Goal: Task Accomplishment & Management: Manage account settings

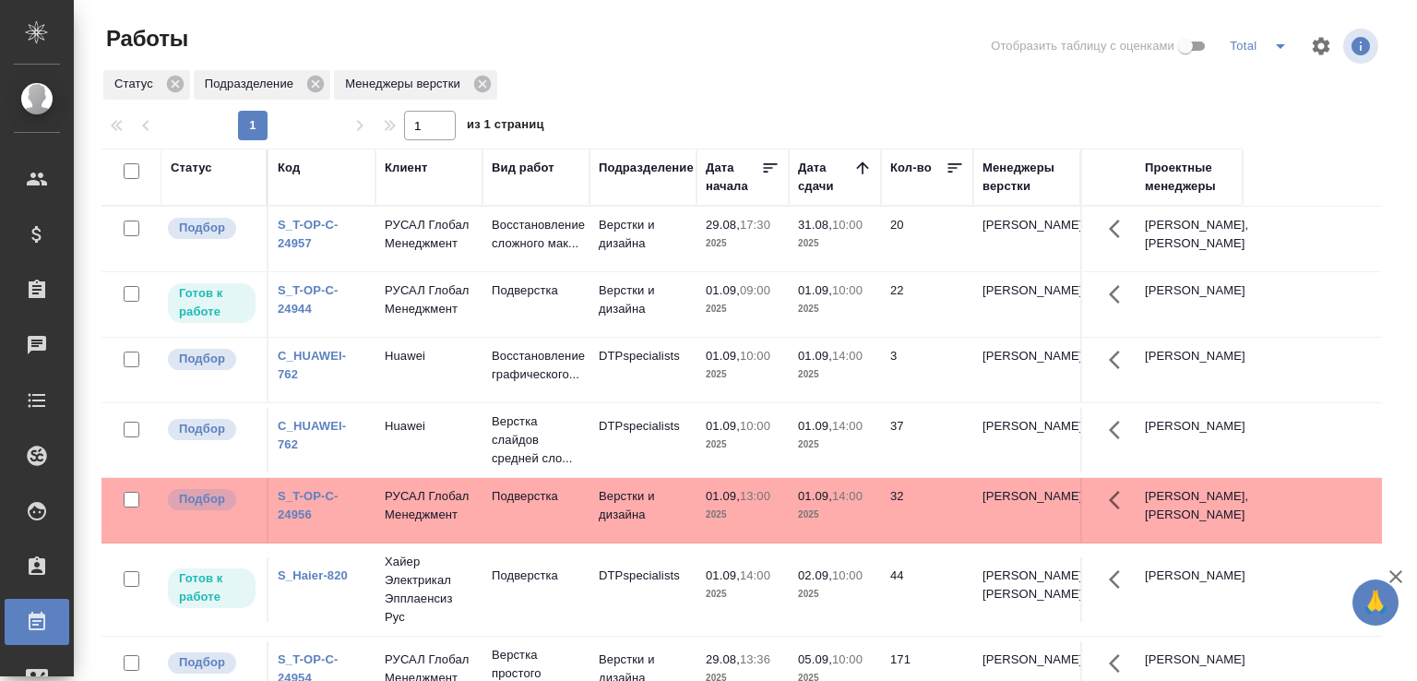
scroll to position [142, 0]
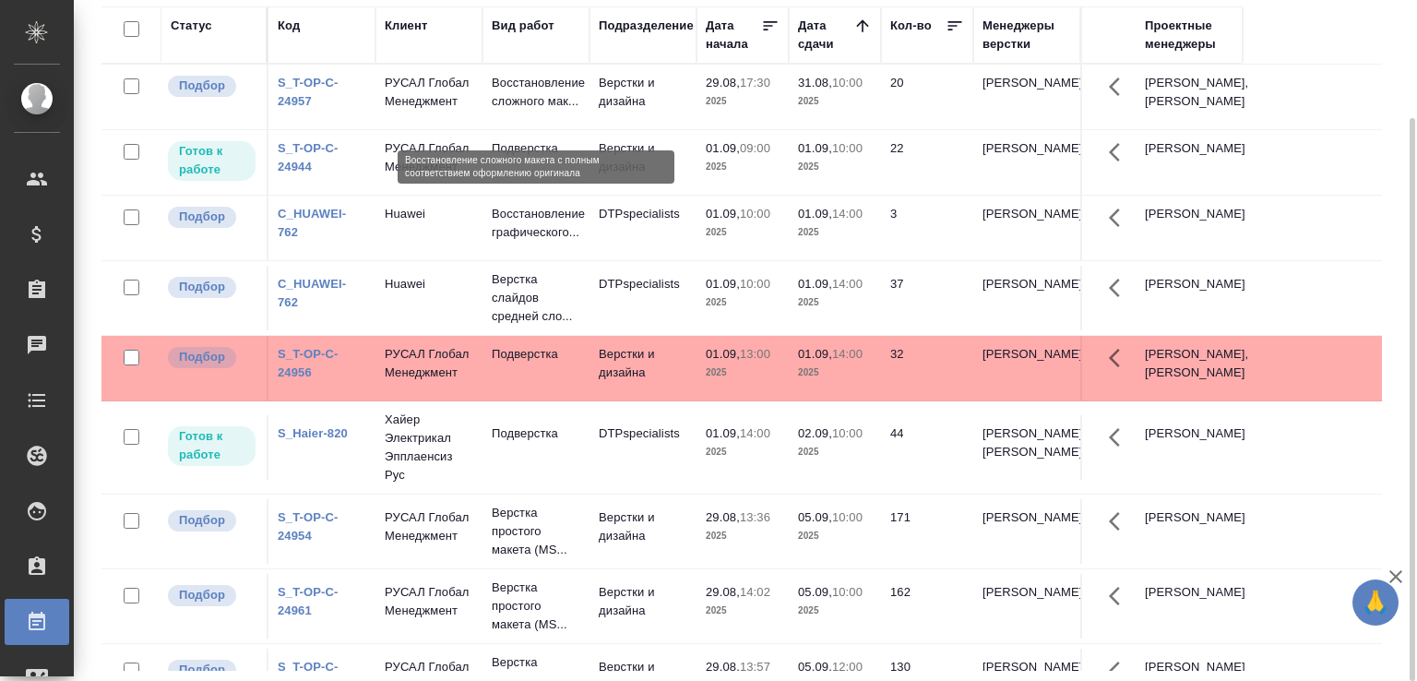
click at [576, 111] on p "Восстановление сложного мак..." at bounding box center [536, 92] width 89 height 37
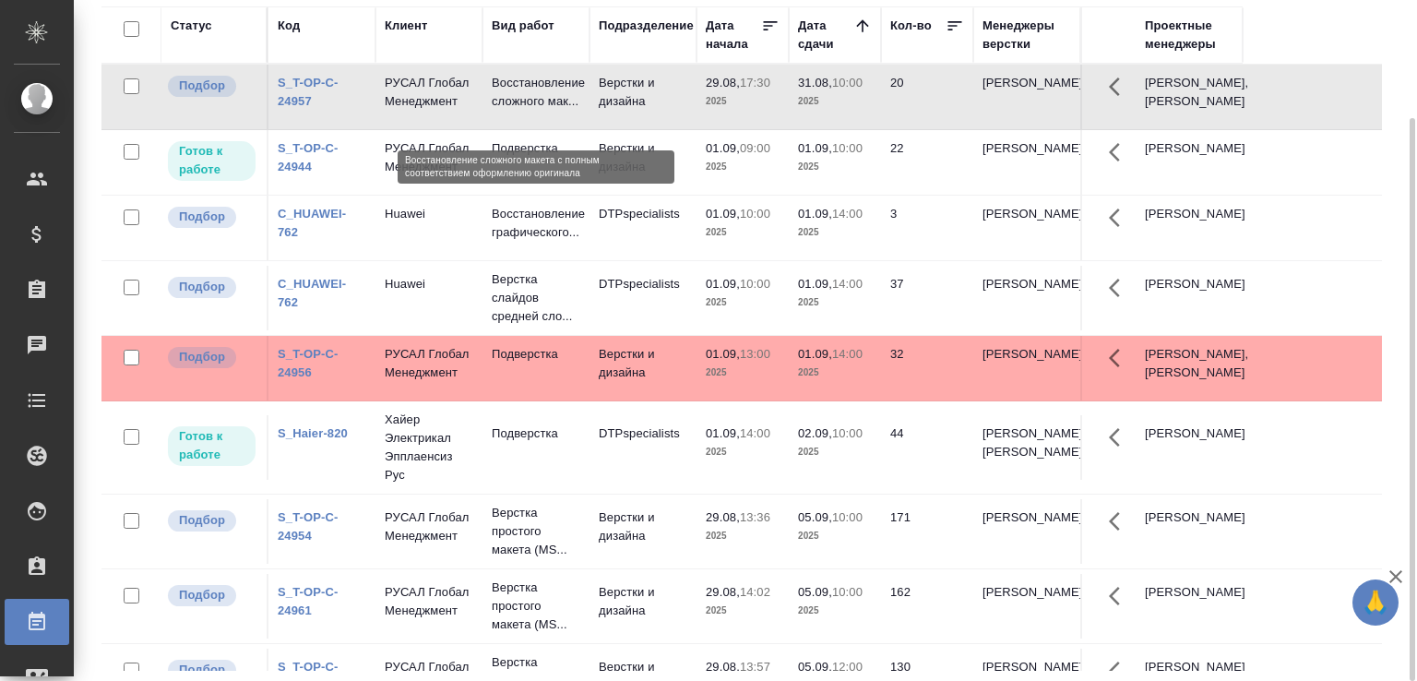
click at [576, 111] on p "Восстановление сложного мак..." at bounding box center [536, 92] width 89 height 37
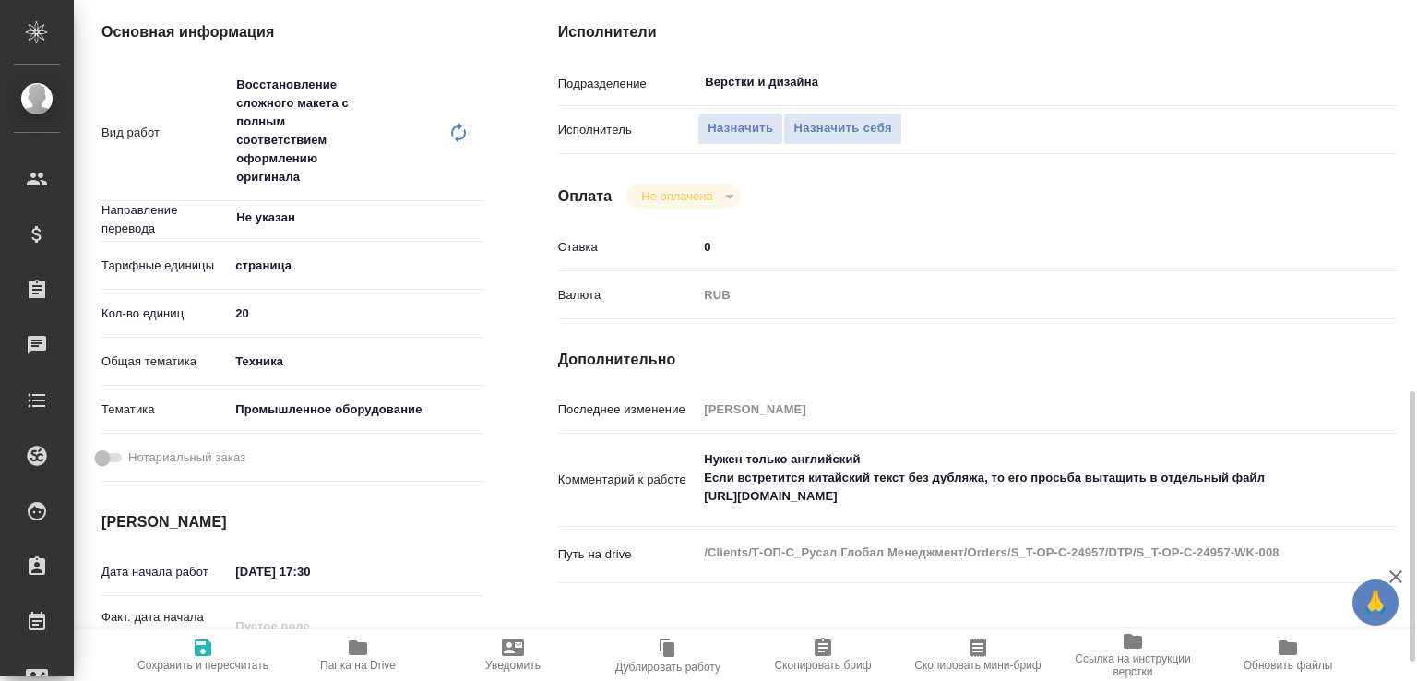
scroll to position [487, 0]
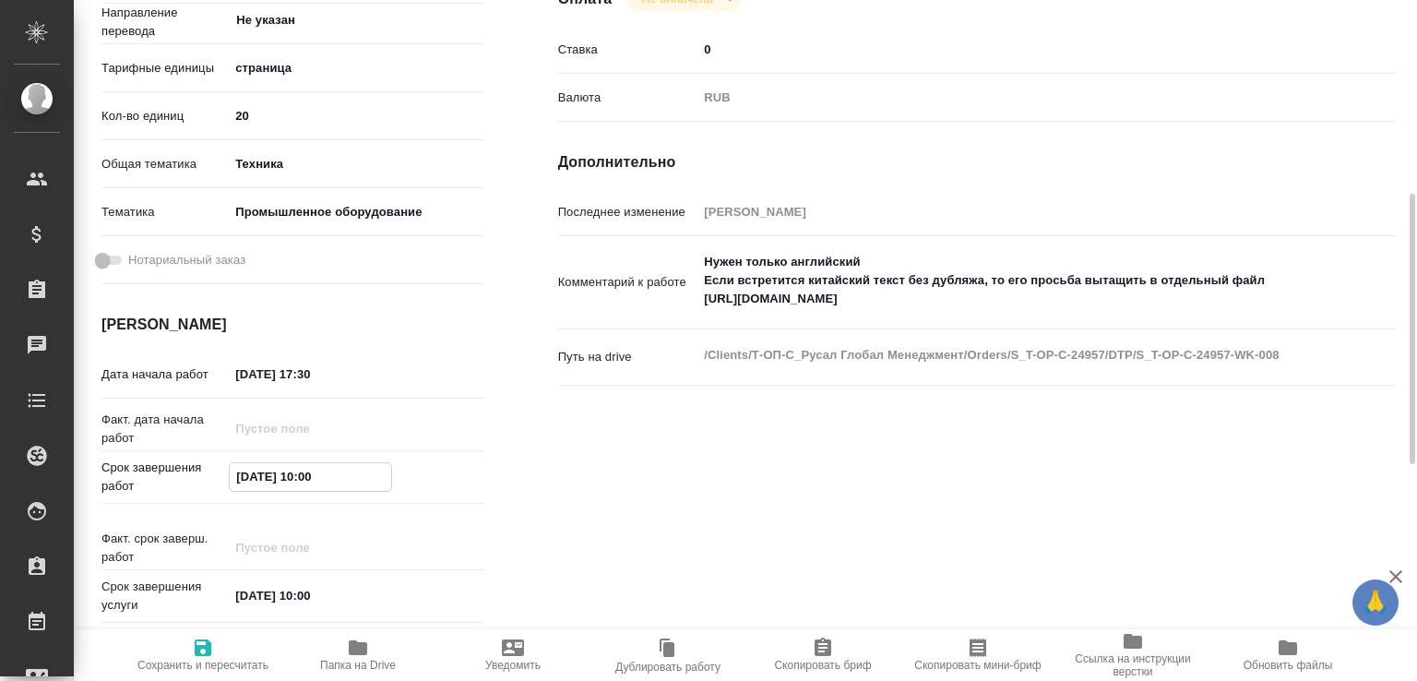
click at [310, 490] on input "31.08.2025 10:00" at bounding box center [310, 476] width 161 height 27
type input "31.08.2025 18:00"
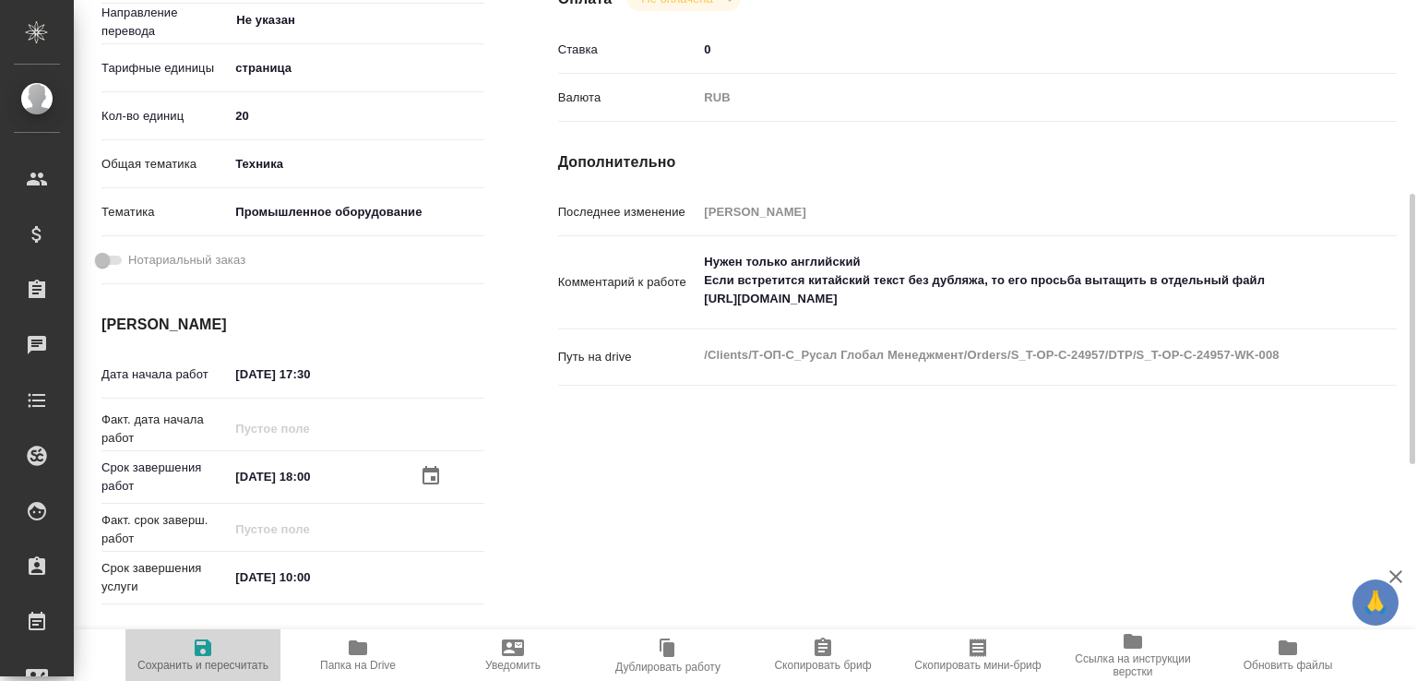
click at [209, 639] on icon "button" at bounding box center [203, 647] width 17 height 17
type input "recruiting"
type input "Не указан"
type input "5a8b1489cc6b4906c91bfdb2"
type input "20"
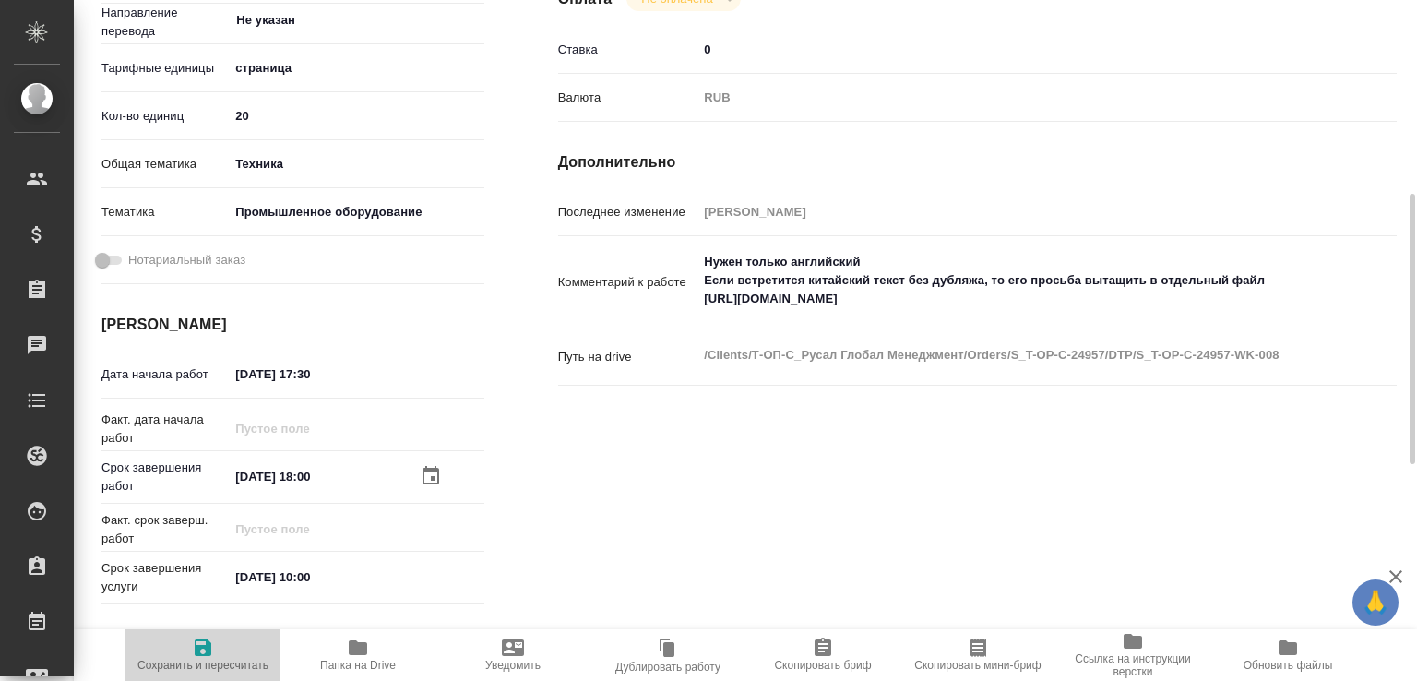
type input "tech"
type input "5f647205b73bc97568ca66bc"
type input "29.08.2025 17:30"
type input "31.08.2025 18:00"
type input "01.09.2025 10:00"
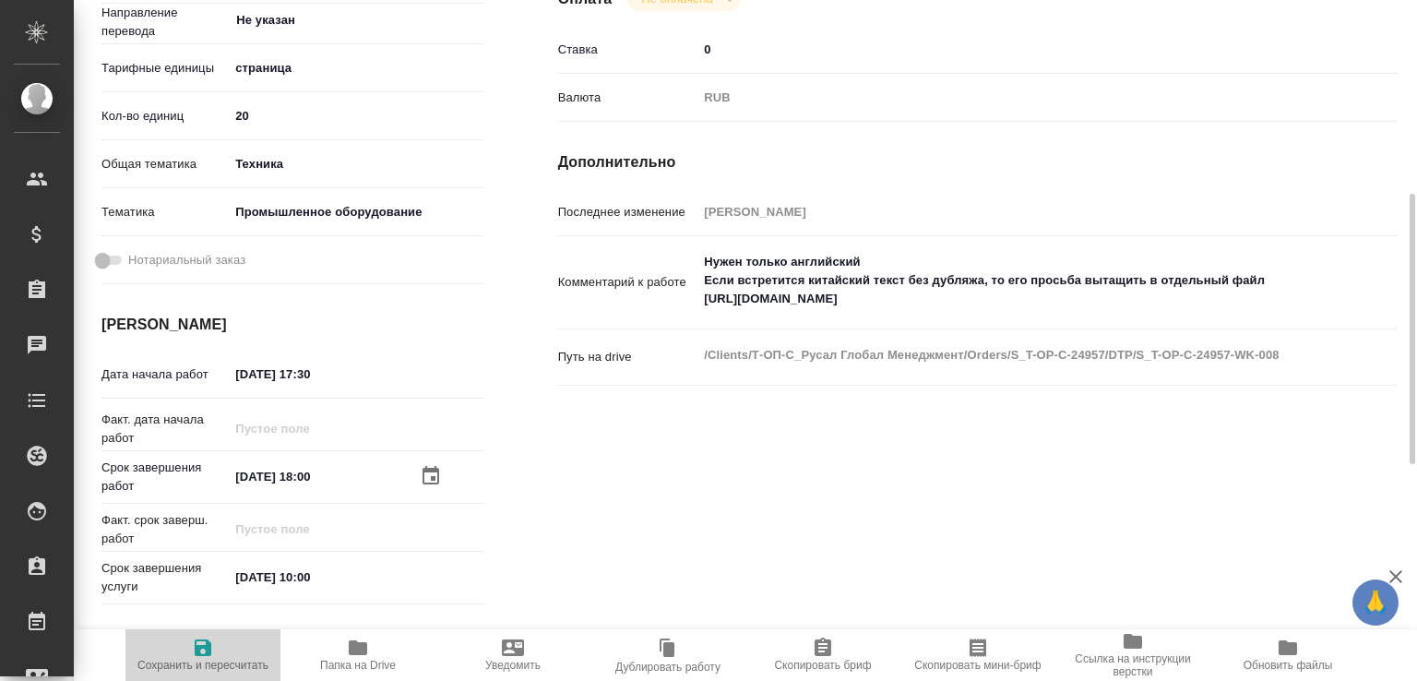
type input "Верстки и дизайна"
type input "notPayed"
type input "0"
type input "RUB"
type input "[PERSON_NAME]"
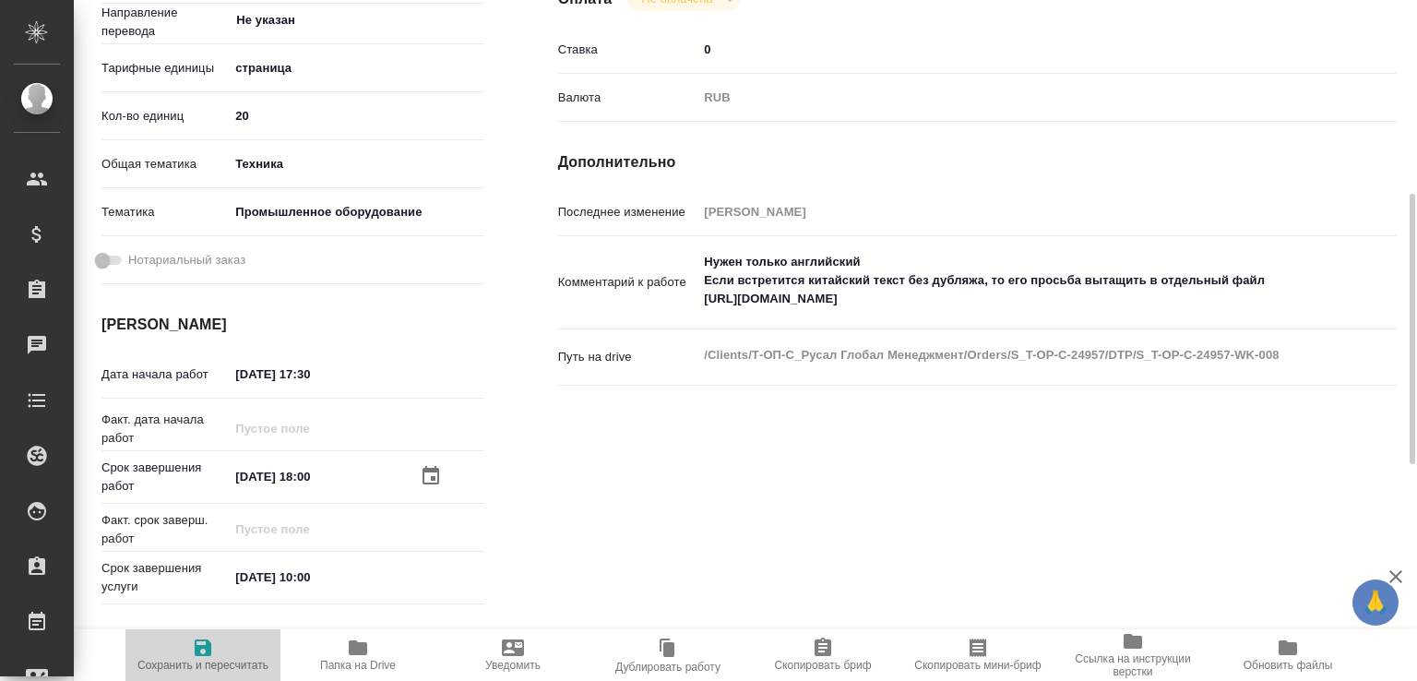
type input "S_T-OP-C-24957"
type input "Т-ОП-С-46572"
type input "Верстка Word / Layout Word"
type input "Приемка разверстки, Приемка подверстки, Подверстка, Восстановление сложного мак…"
type input "Меньшикова Александра"
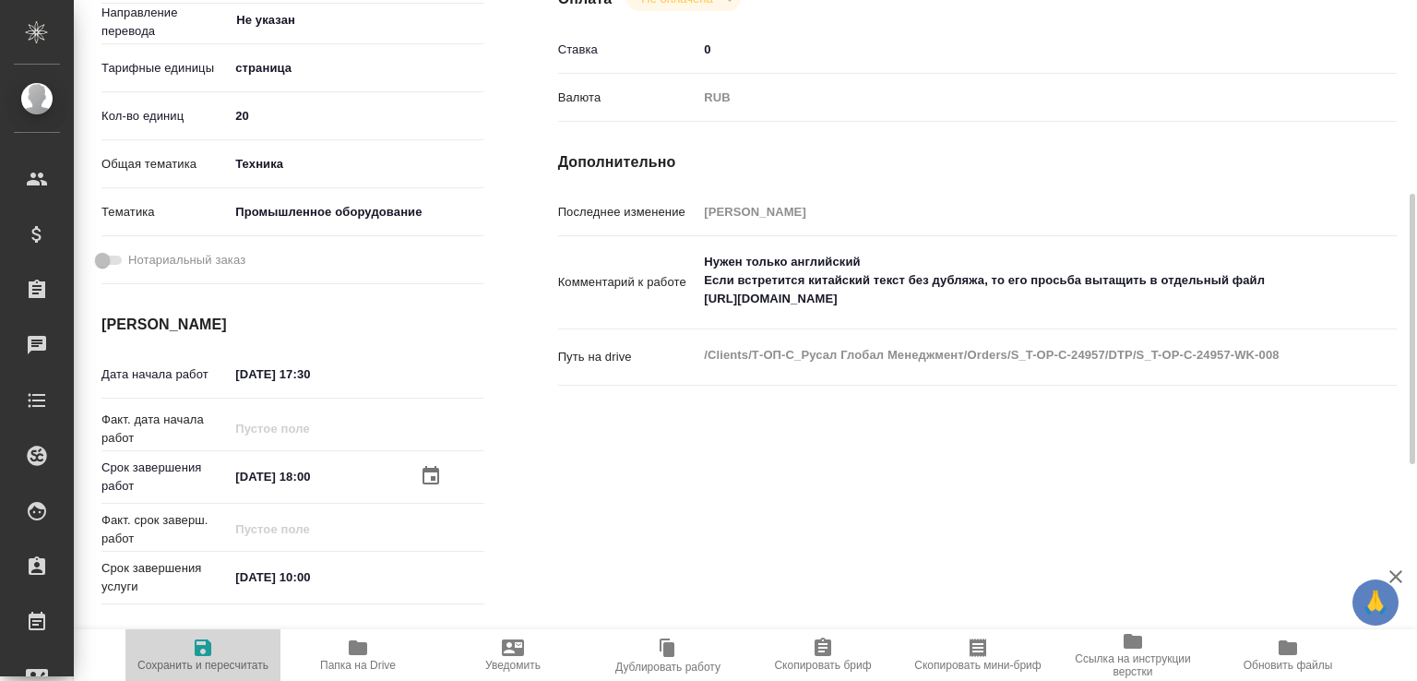
type input "[PERSON_NAME]"
type input "/Clients/Т-ОП-С_Русал Глобал Менеджмент/Orders/S_T-OP-C-24957"
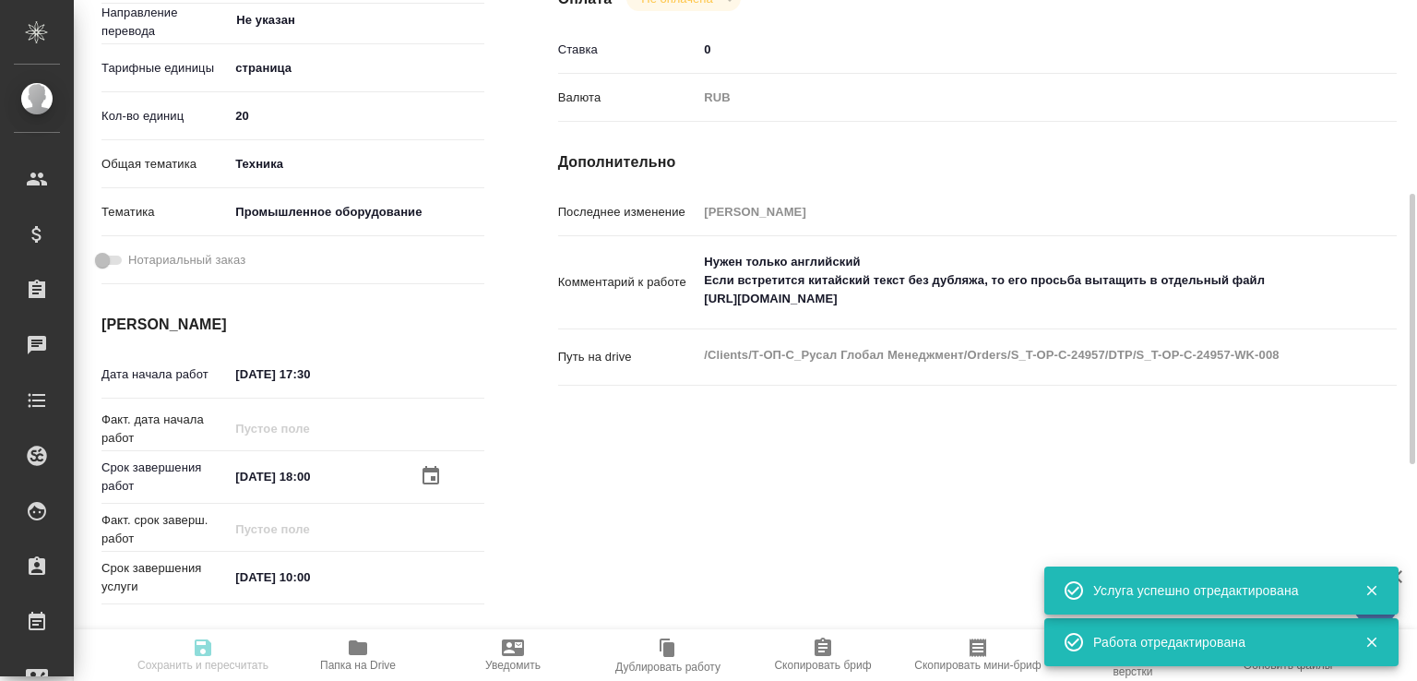
type input "recruiting"
type input "Не указан"
type input "5a8b1489cc6b4906c91bfdb2"
type input "20"
type input "tech"
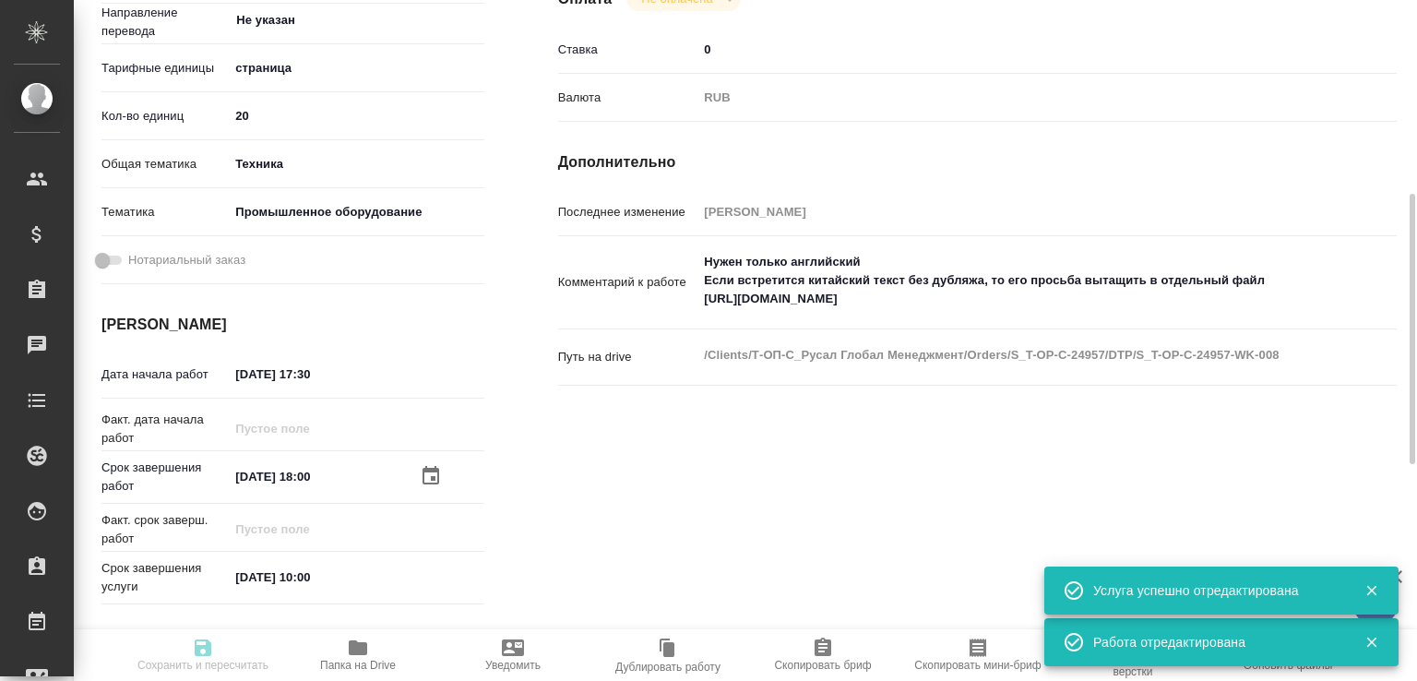
type input "5f647205b73bc97568ca66bc"
type input "29.08.2025 17:30"
type input "31.08.2025 18:00"
type input "01.09.2025 10:00"
type input "Верстки и дизайна"
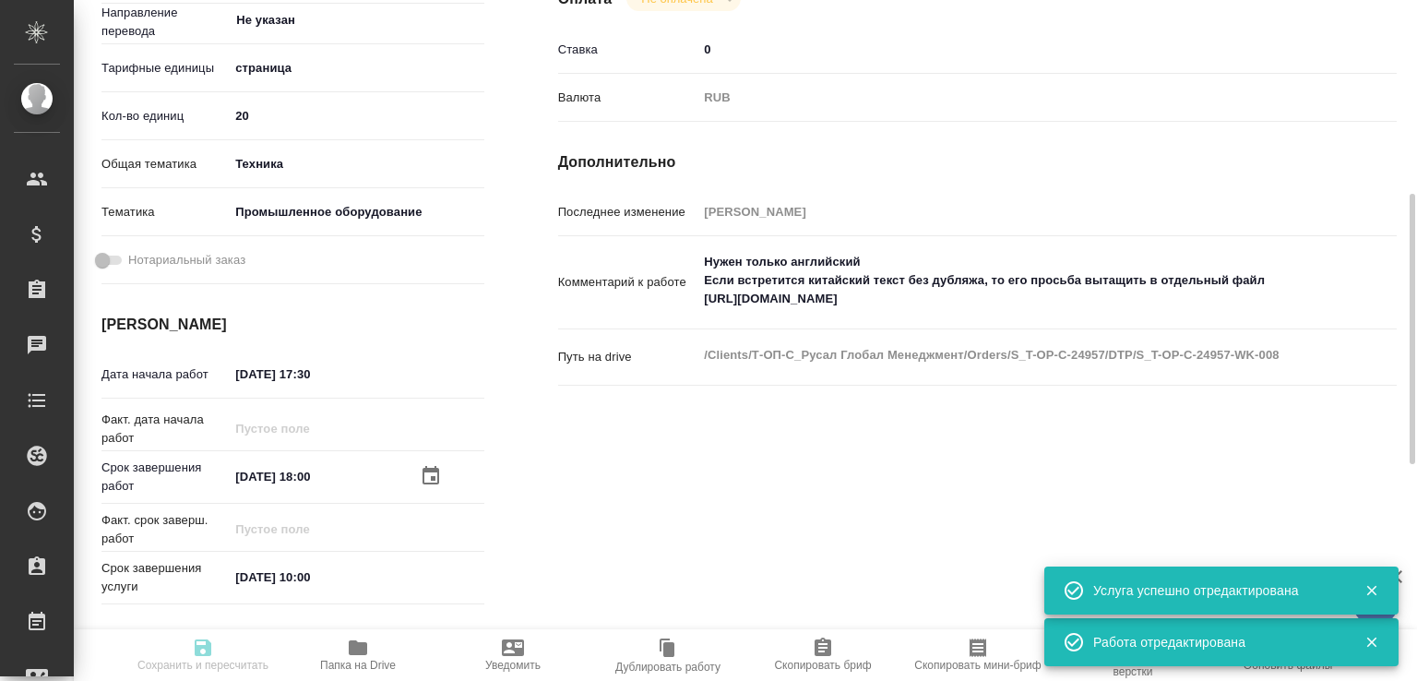
type input "notPayed"
type input "0"
type input "RUB"
type input "[PERSON_NAME]"
type input "S_T-OP-C-24957"
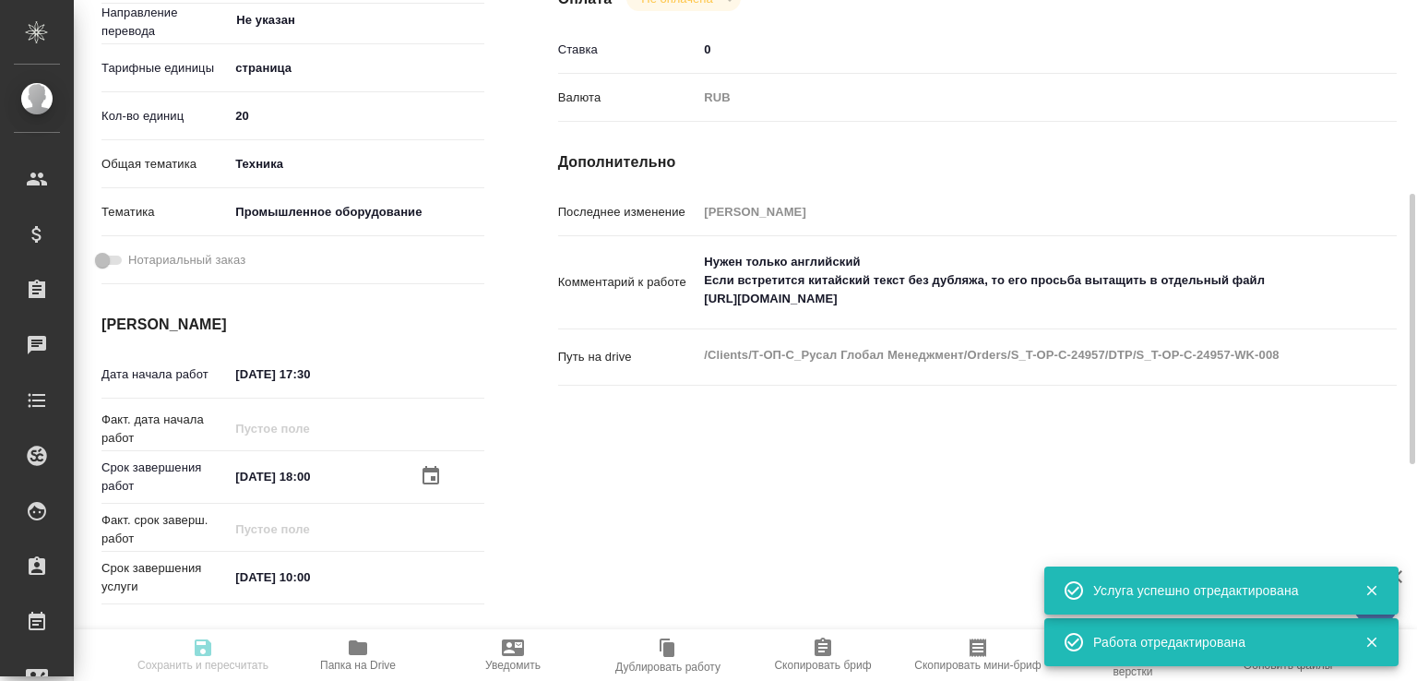
type input "Т-ОП-С-46572"
type input "Верстка Word / Layout Word"
type input "Приемка разверстки, Приемка подверстки, Подверстка, Восстановление сложного мак…"
type input "Меньшикова Александра"
type input "[PERSON_NAME]"
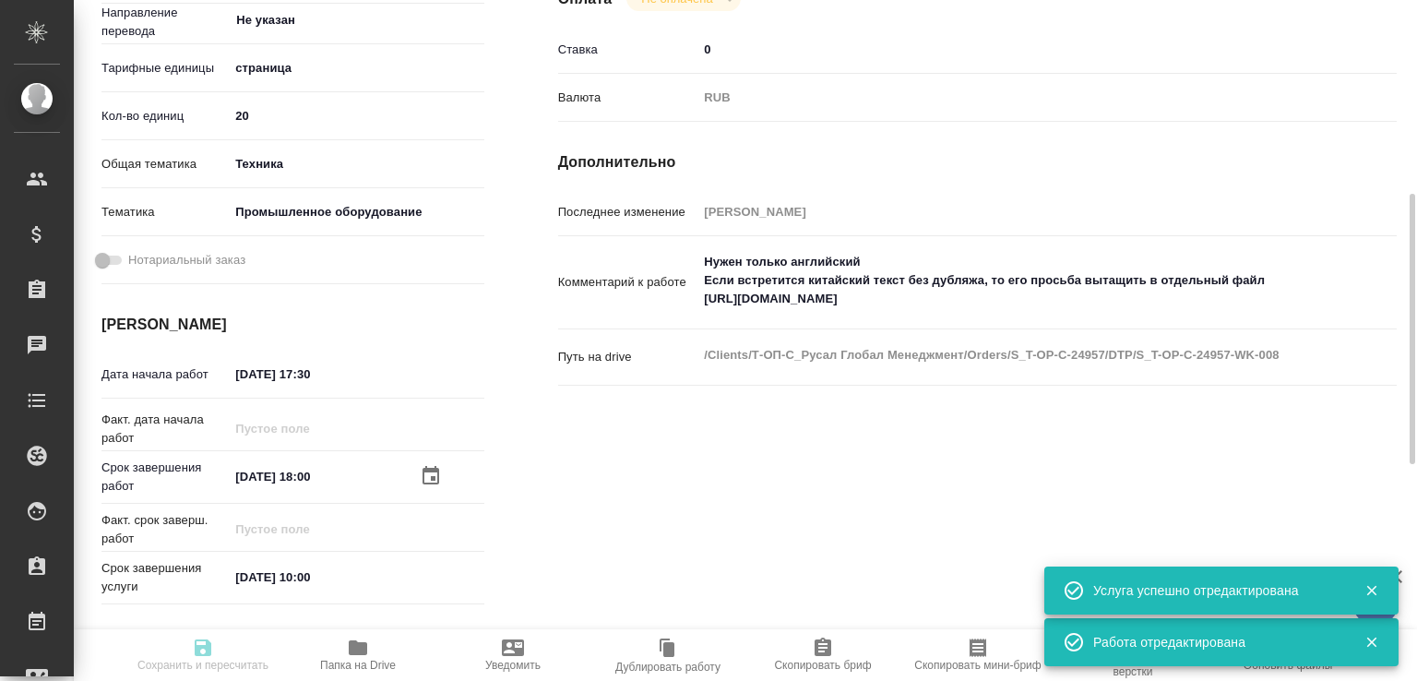
type input "/Clients/Т-ОП-С_Русал Глобал Менеджмент/Orders/S_T-OP-C-24957"
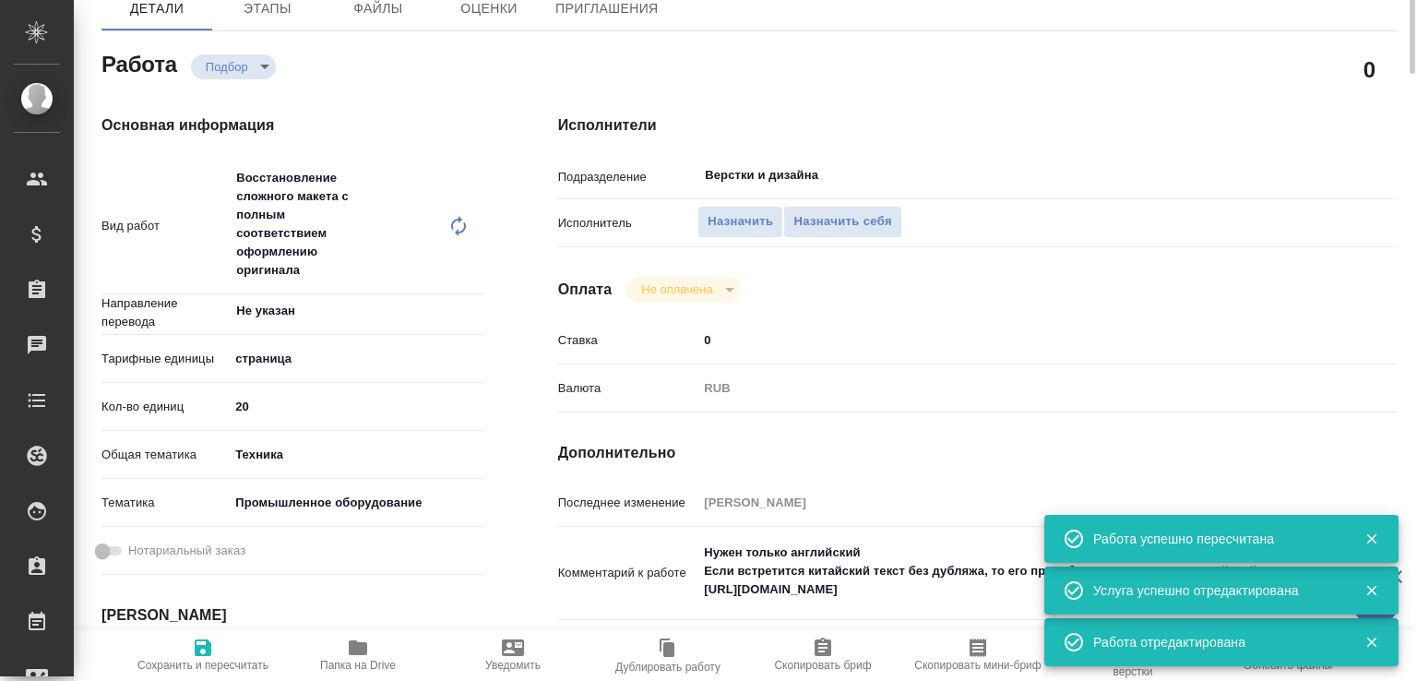
scroll to position [0, 0]
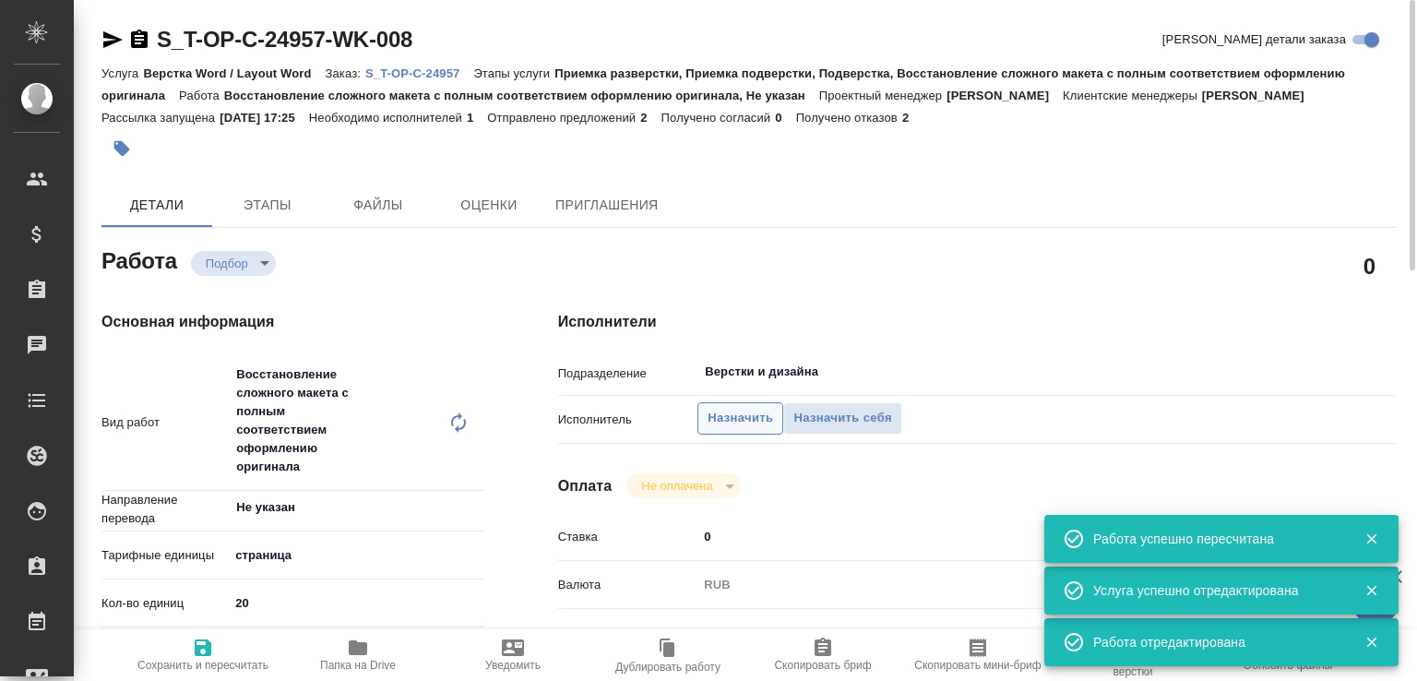
click at [735, 429] on span "Назначить" at bounding box center [739, 418] width 65 height 21
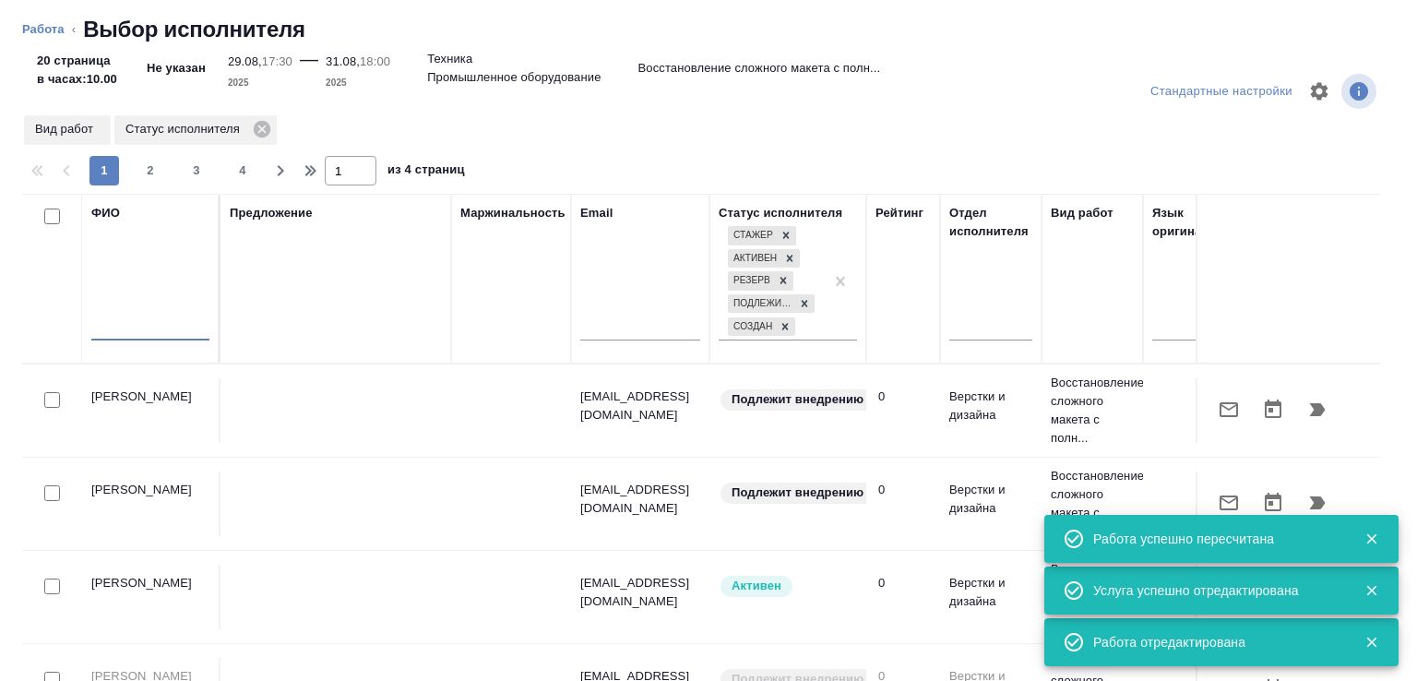
click at [175, 326] on input "text" at bounding box center [150, 328] width 118 height 23
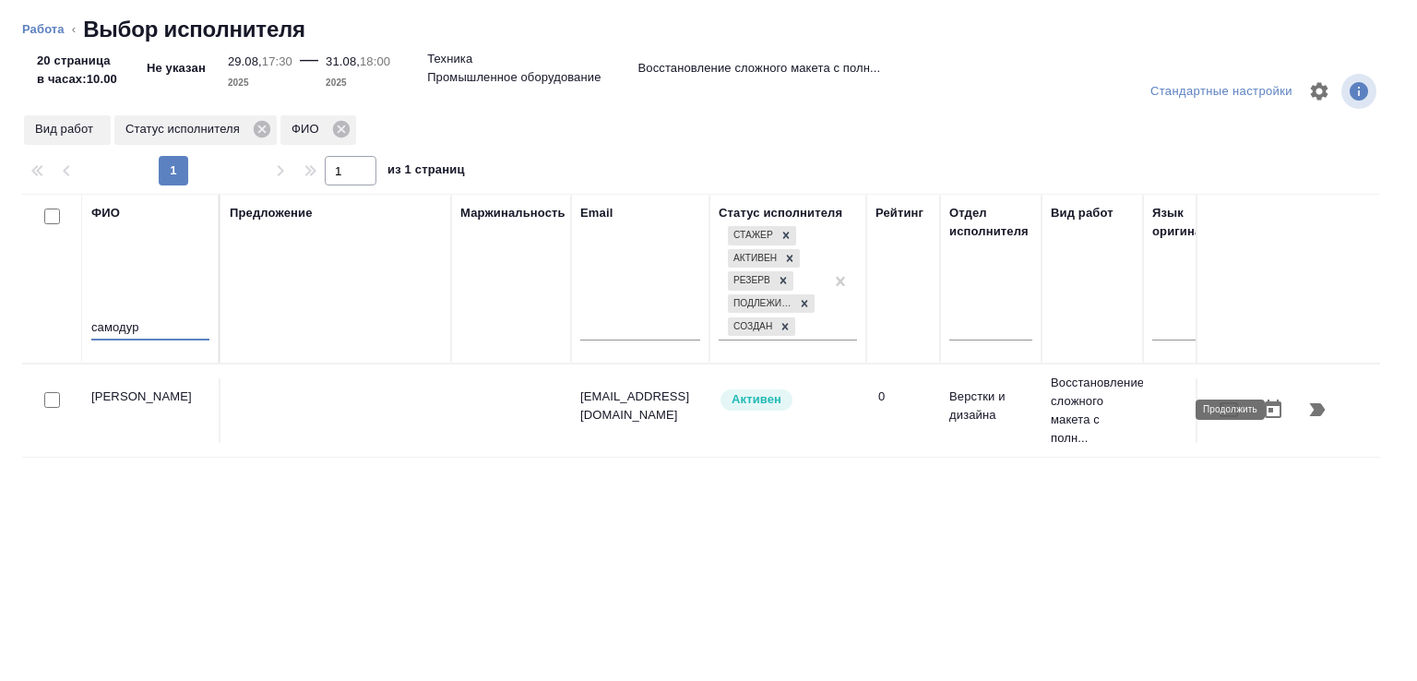
type input "самодур"
click at [1312, 414] on icon "button" at bounding box center [1317, 409] width 22 height 22
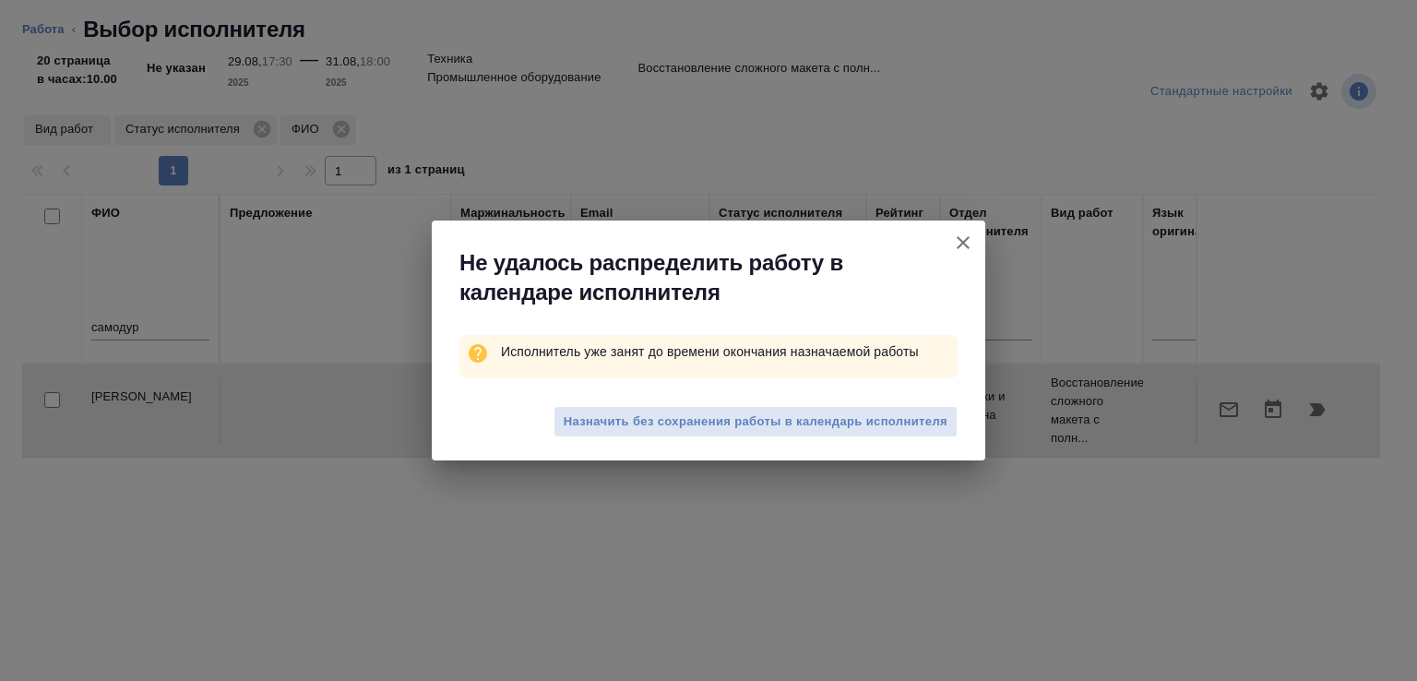
click at [660, 435] on button "Назначить без сохранения работы в календарь исполнителя" at bounding box center [755, 422] width 404 height 32
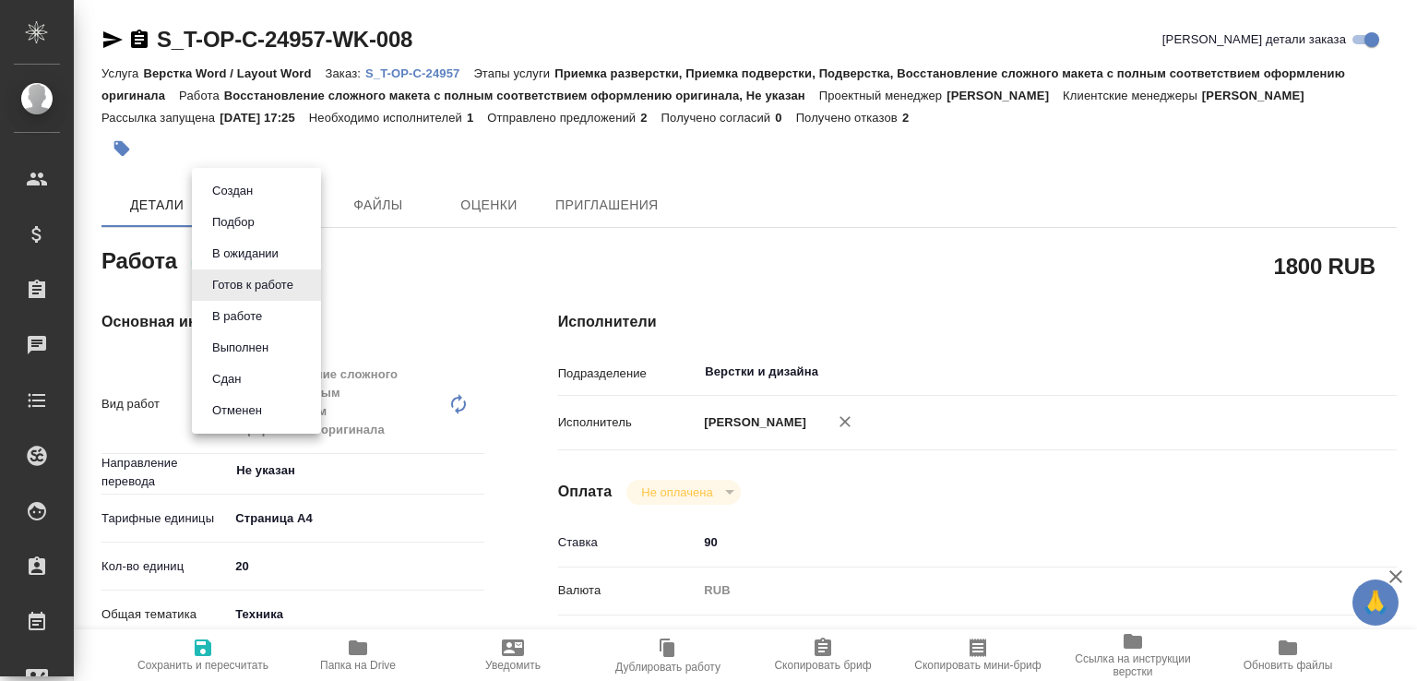
click at [303, 277] on body "🙏 .cls-1 fill:#fff; AWATERA Малофеева Екатерина e.malofeeva Клиенты Спецификаци…" at bounding box center [708, 340] width 1417 height 681
type textarea "x"
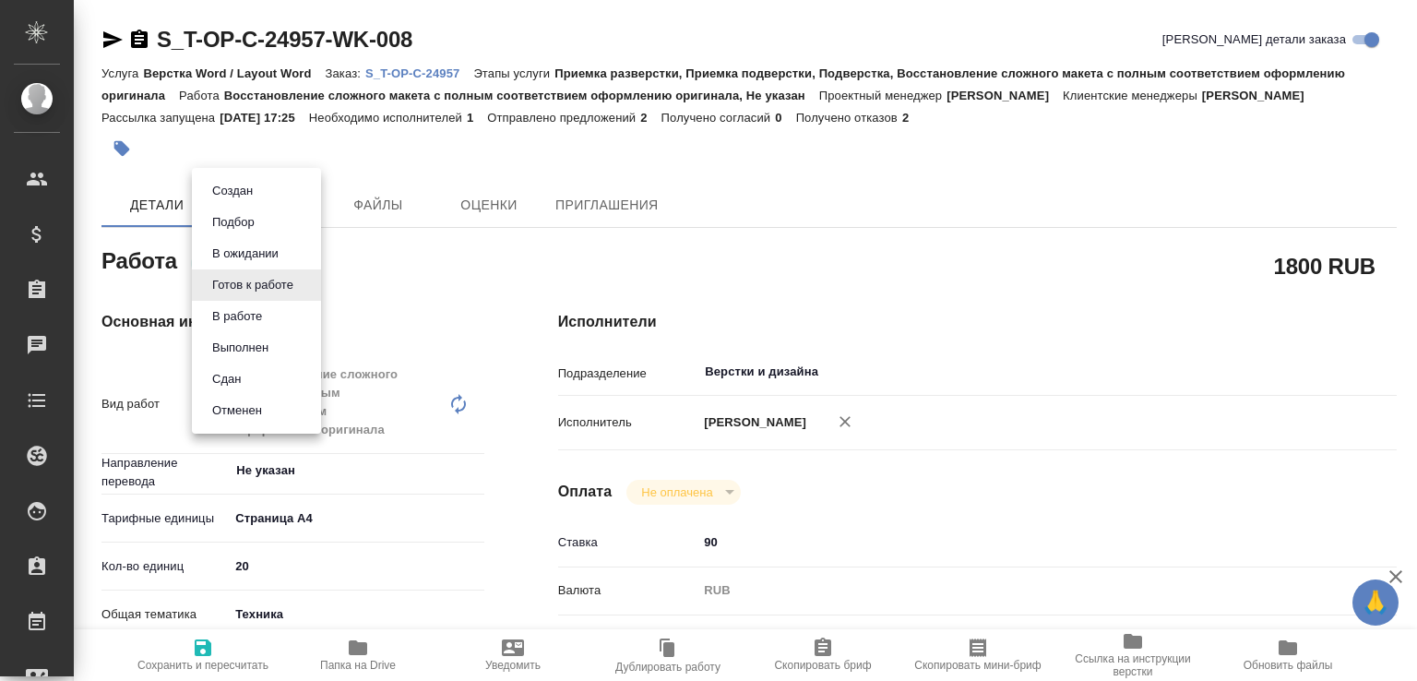
type textarea "x"
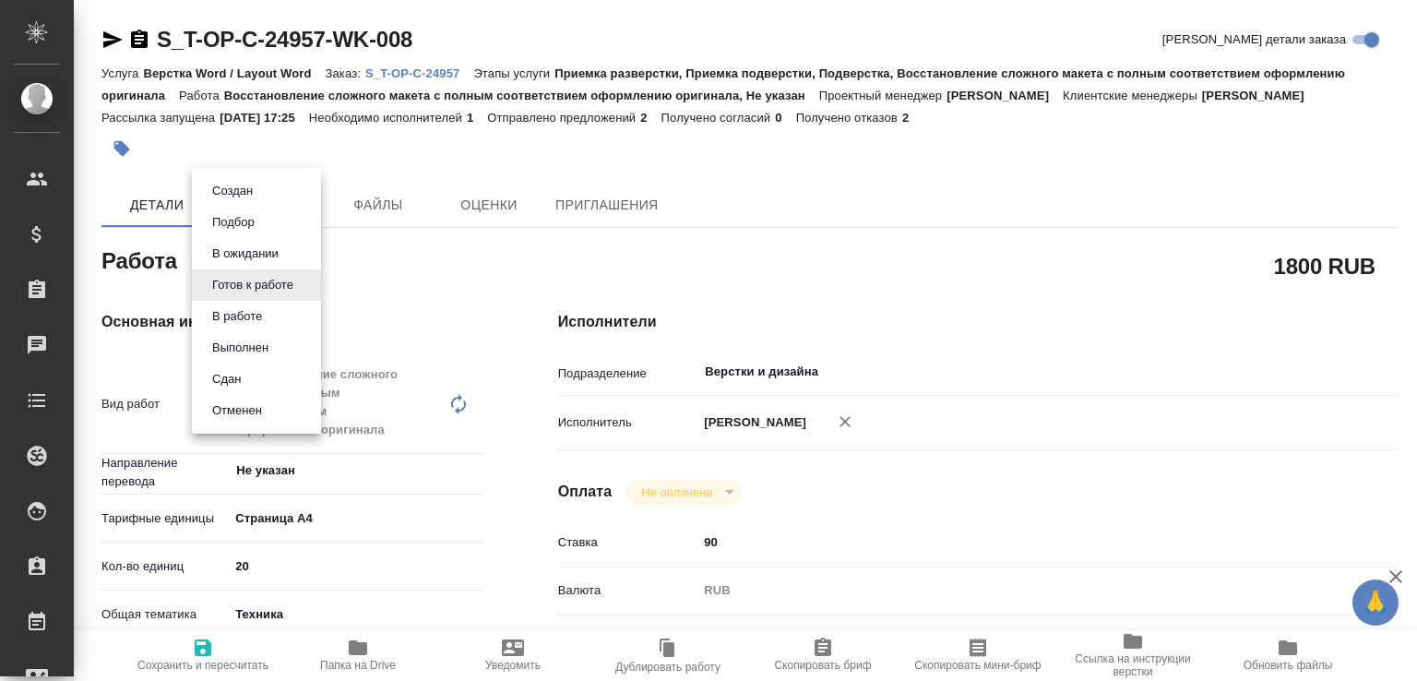
type textarea "x"
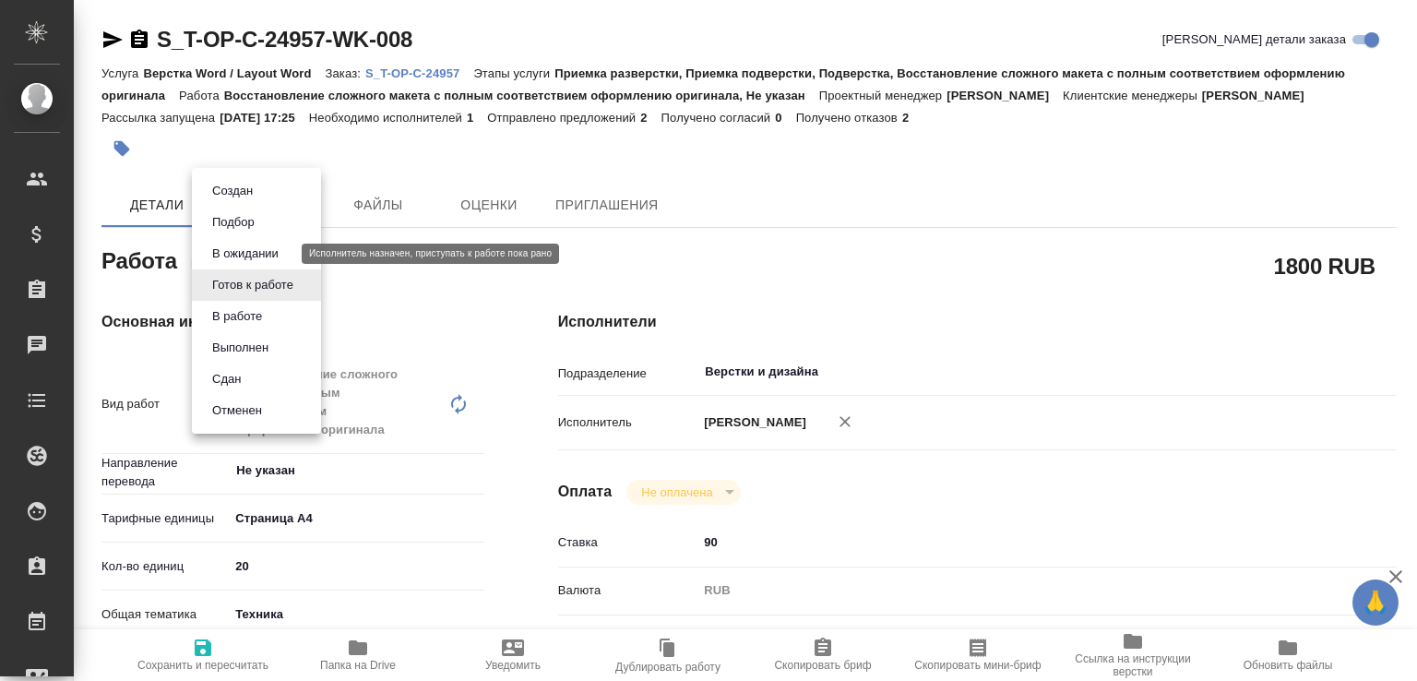
type textarea "x"
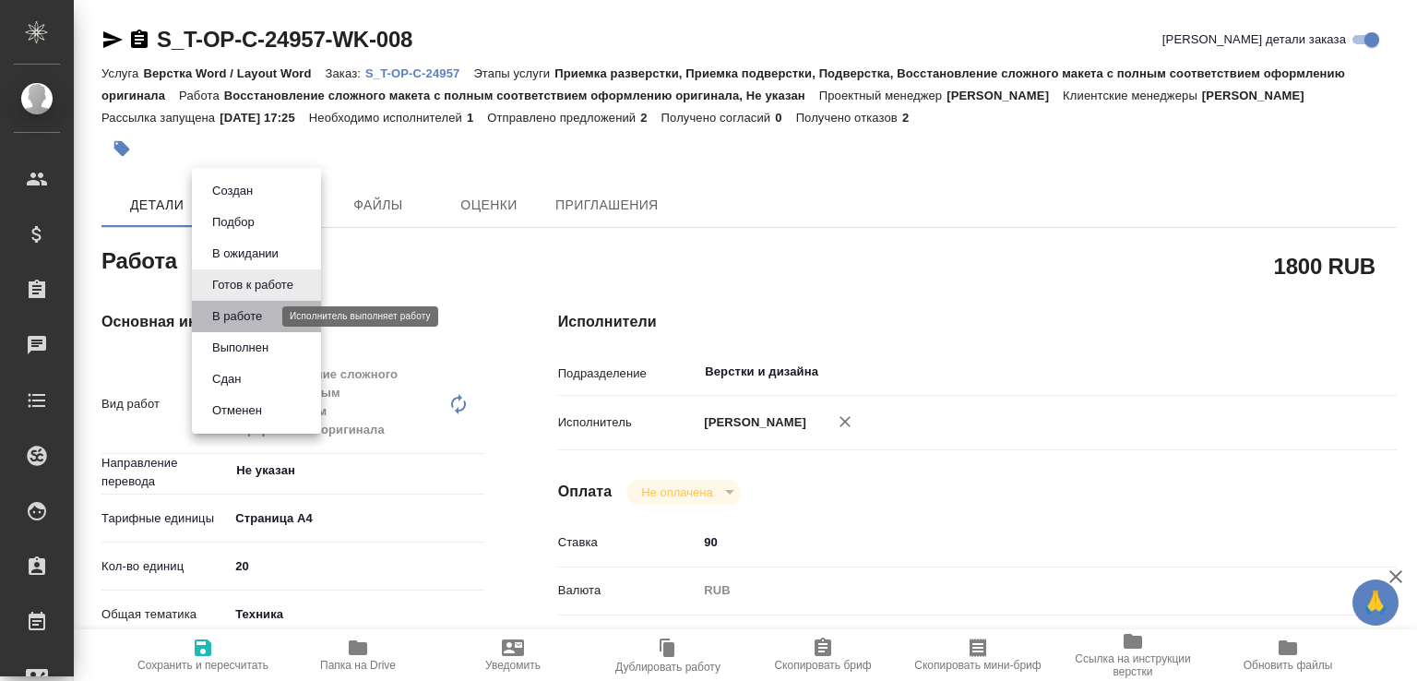
click at [257, 311] on button "В работе" at bounding box center [237, 316] width 61 height 20
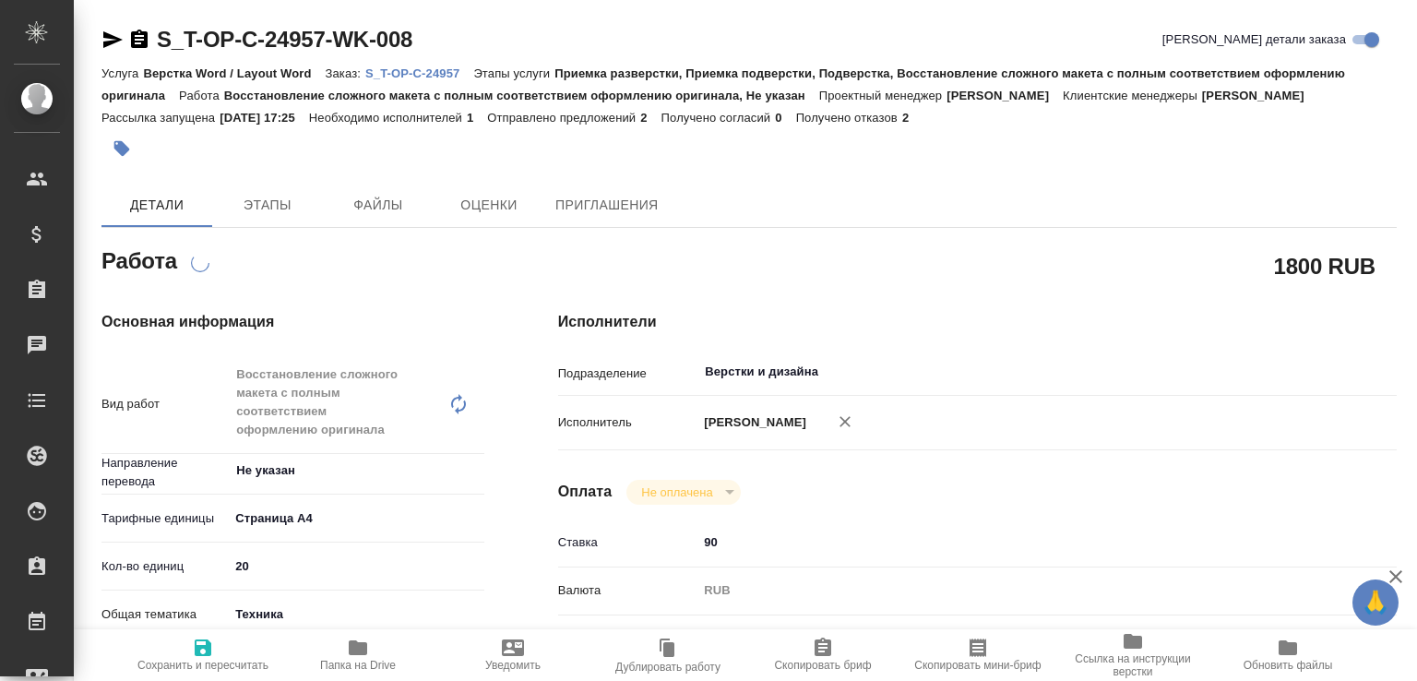
type textarea "x"
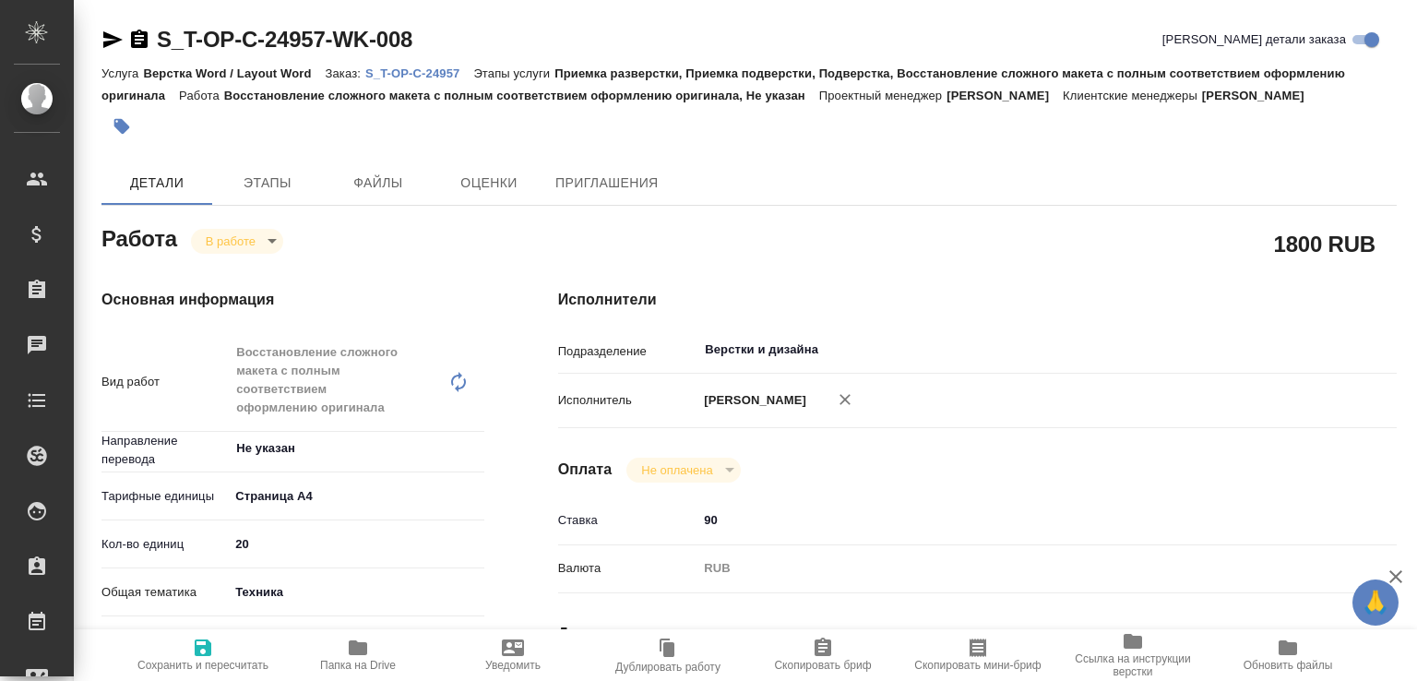
type textarea "x"
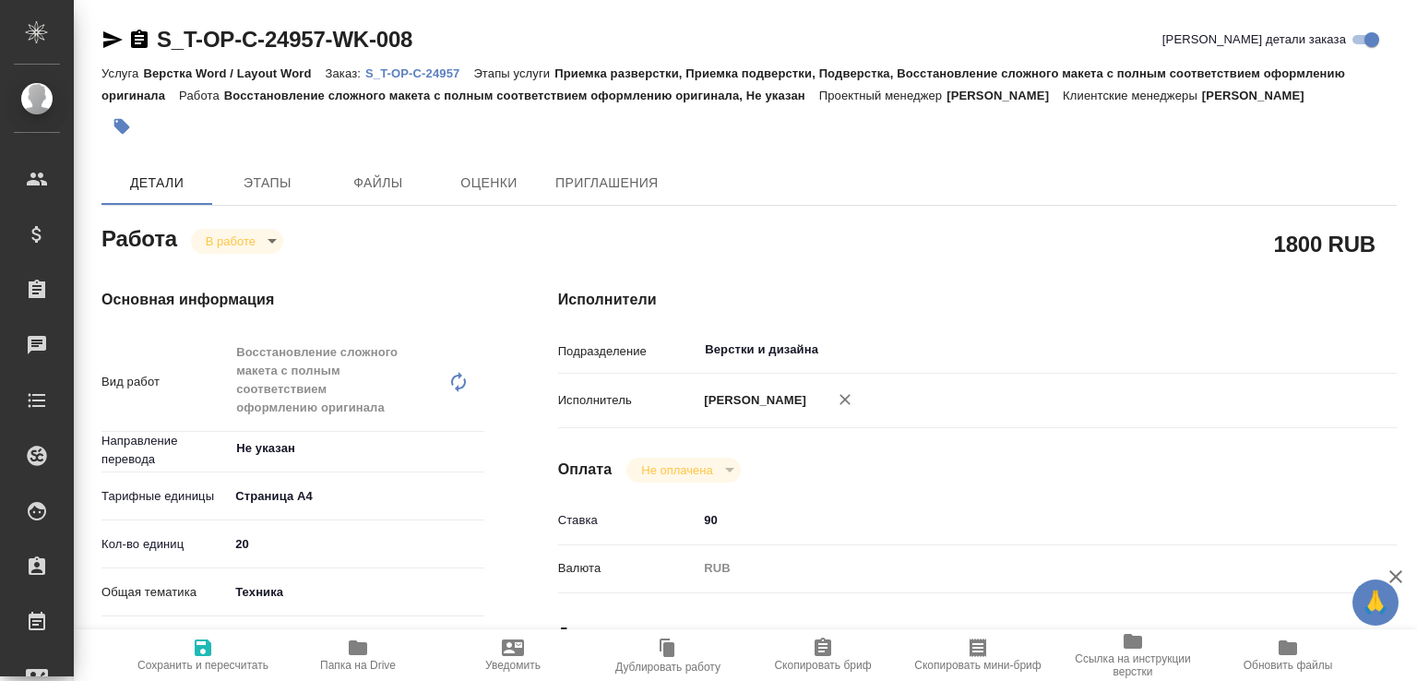
type textarea "x"
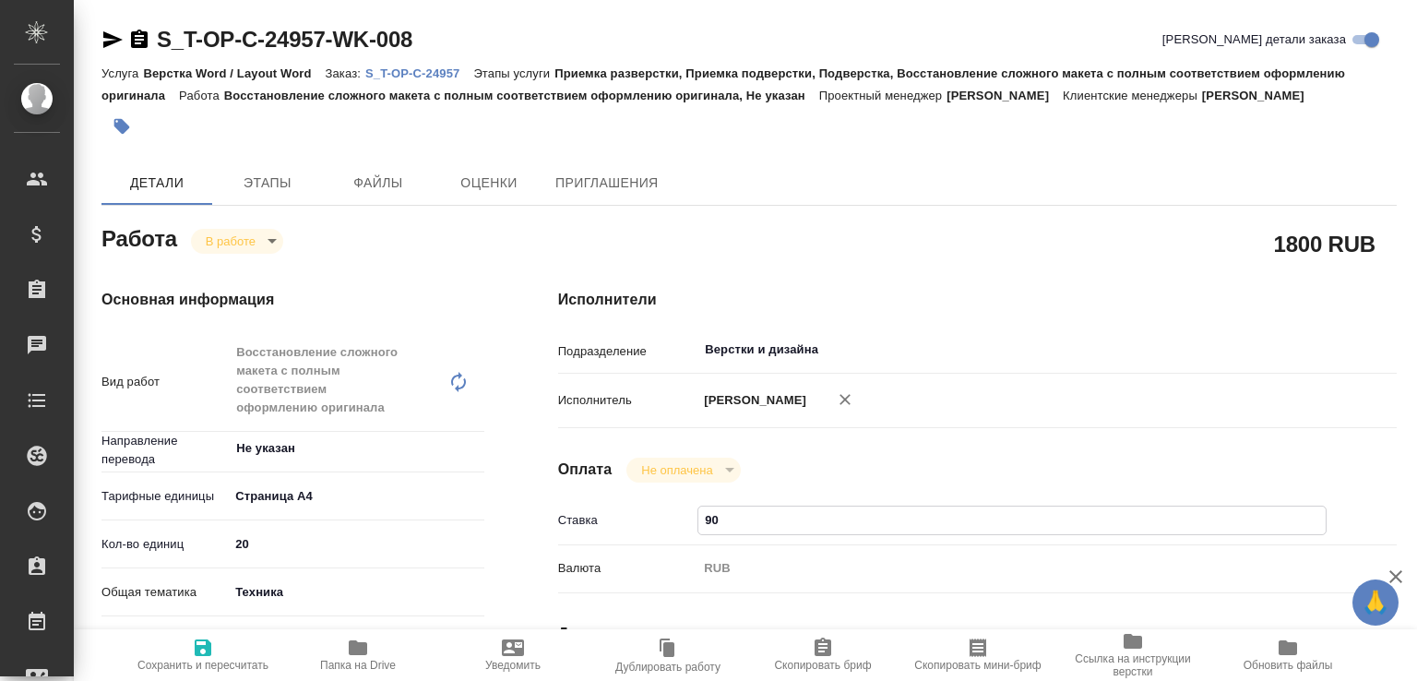
drag, startPoint x: 707, startPoint y: 564, endPoint x: 678, endPoint y: 569, distance: 30.0
click at [678, 537] on div "Ставка 90" at bounding box center [977, 521] width 838 height 32
type textarea "x"
type input "70"
type textarea "x"
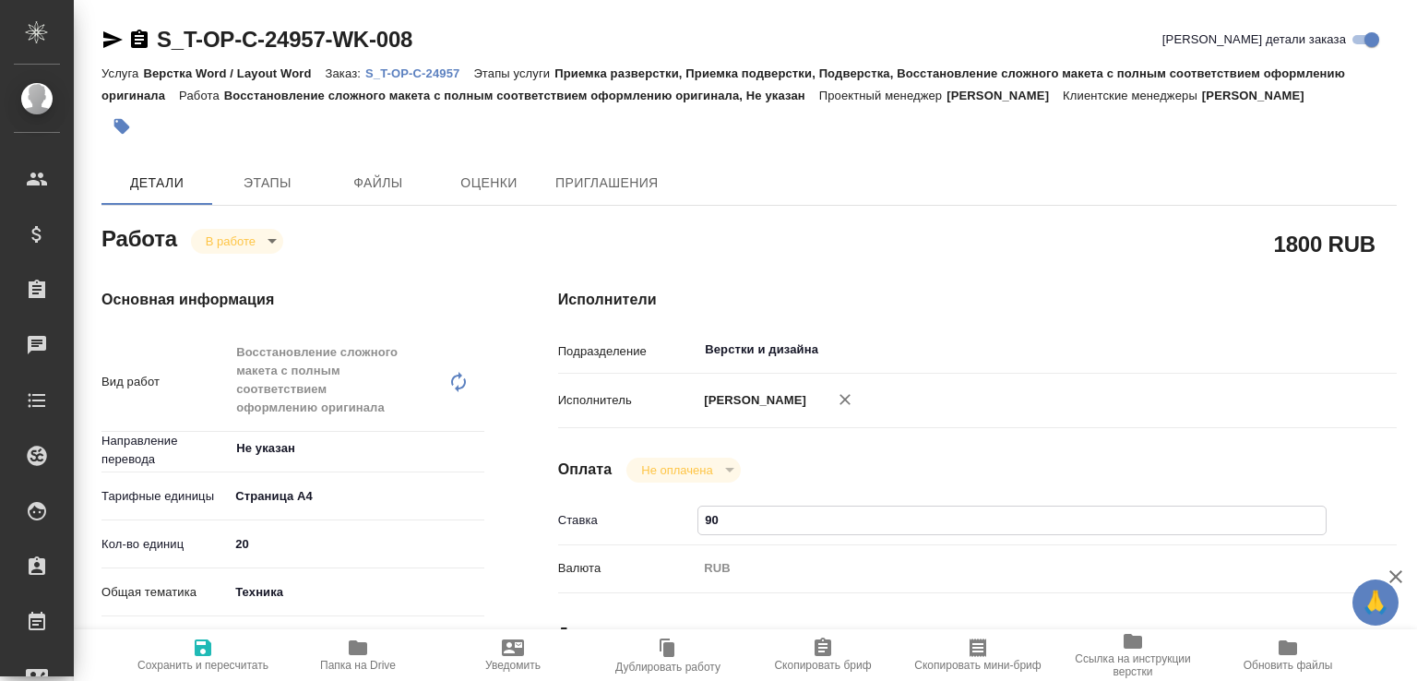
type textarea "x"
type input "70"
click at [218, 660] on span "Сохранить и пересчитать" at bounding box center [202, 665] width 131 height 13
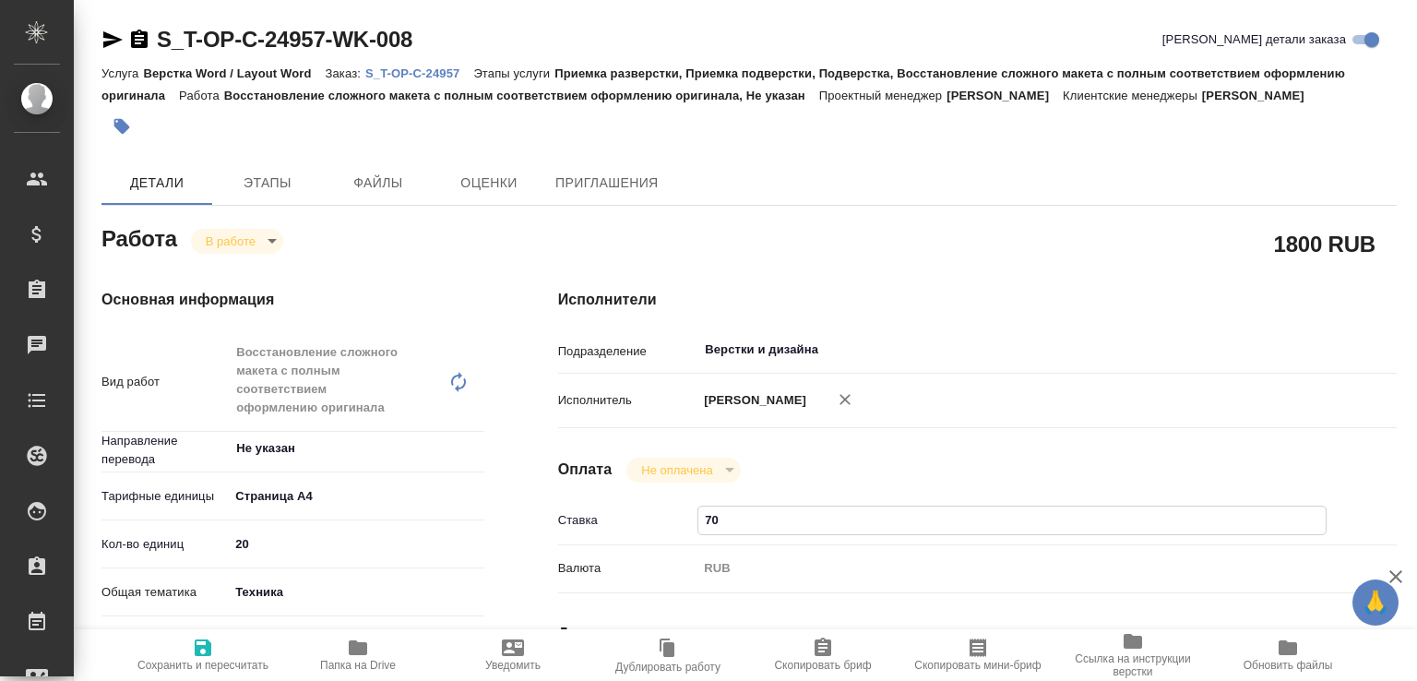
type textarea "x"
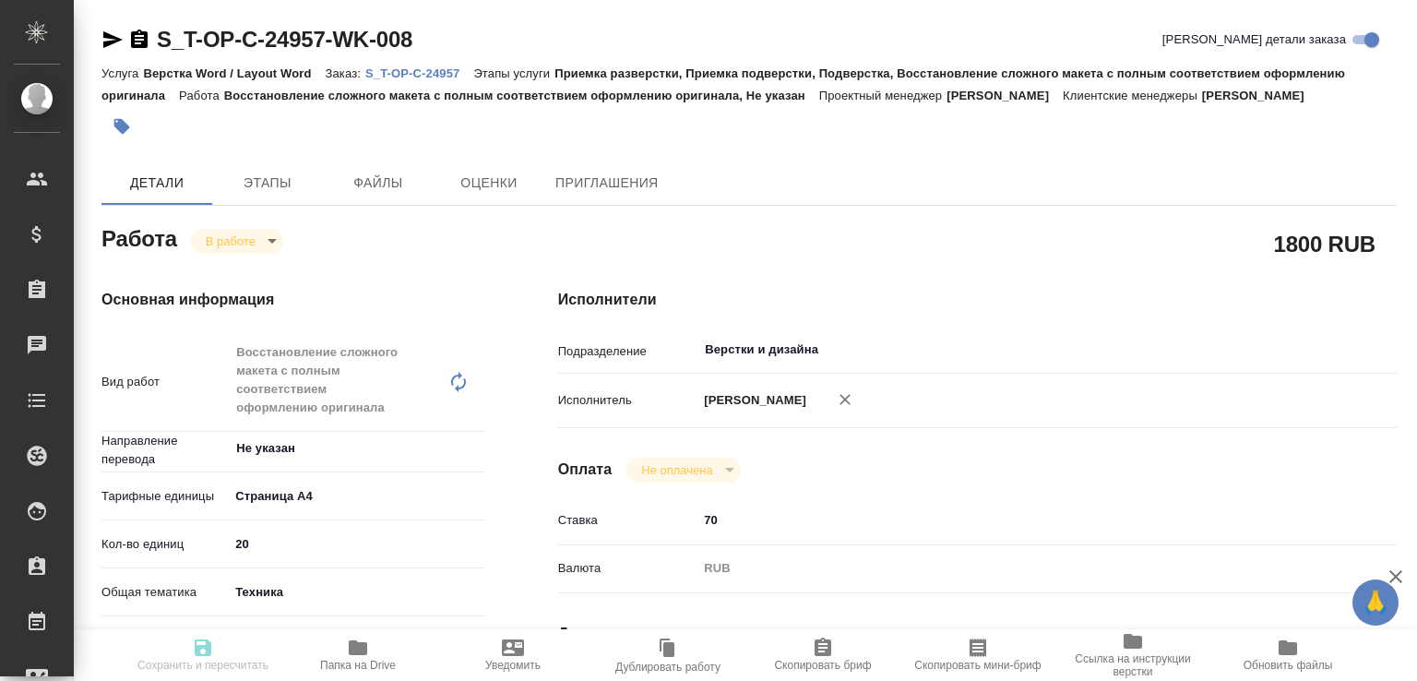
type textarea "x"
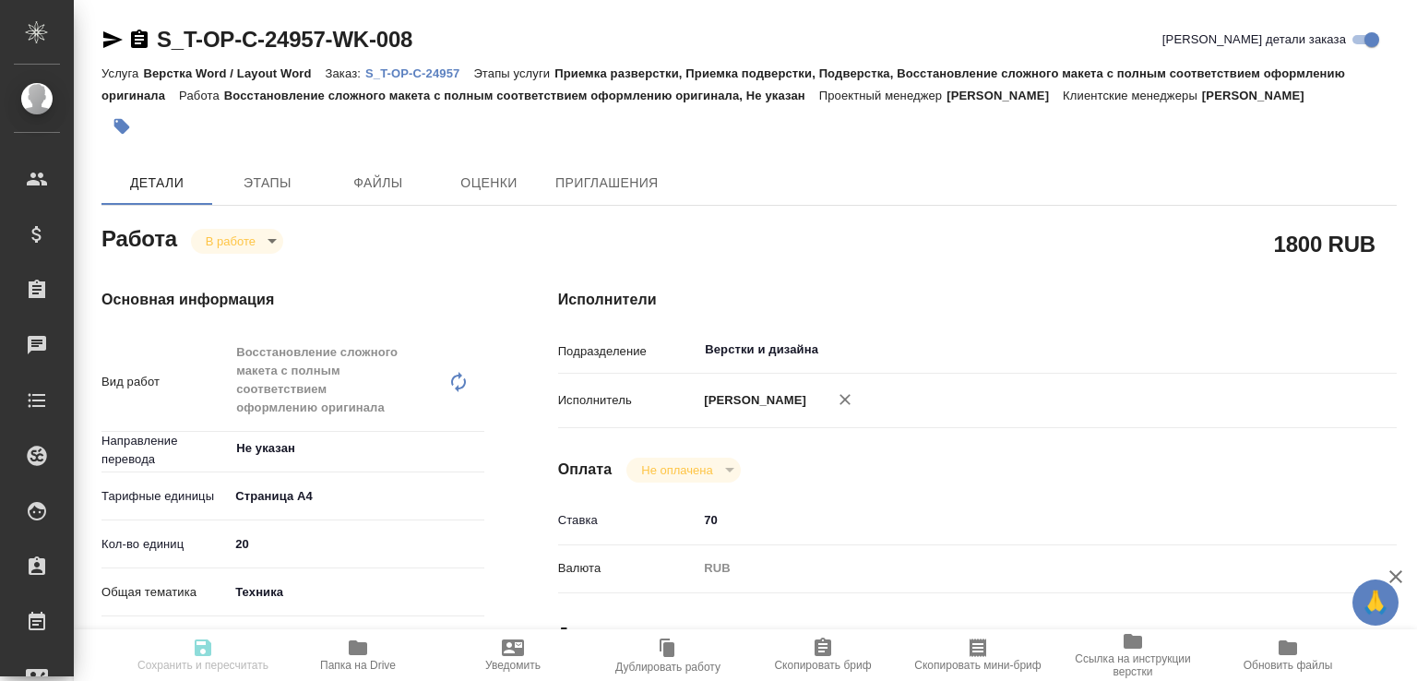
type input "inProgress"
type textarea "Восстановление сложного макета с полным соответствием оформлению оригинала"
type textarea "x"
type input "Не указан"
type input "5f036ec4e16dec2d6b59c8ff"
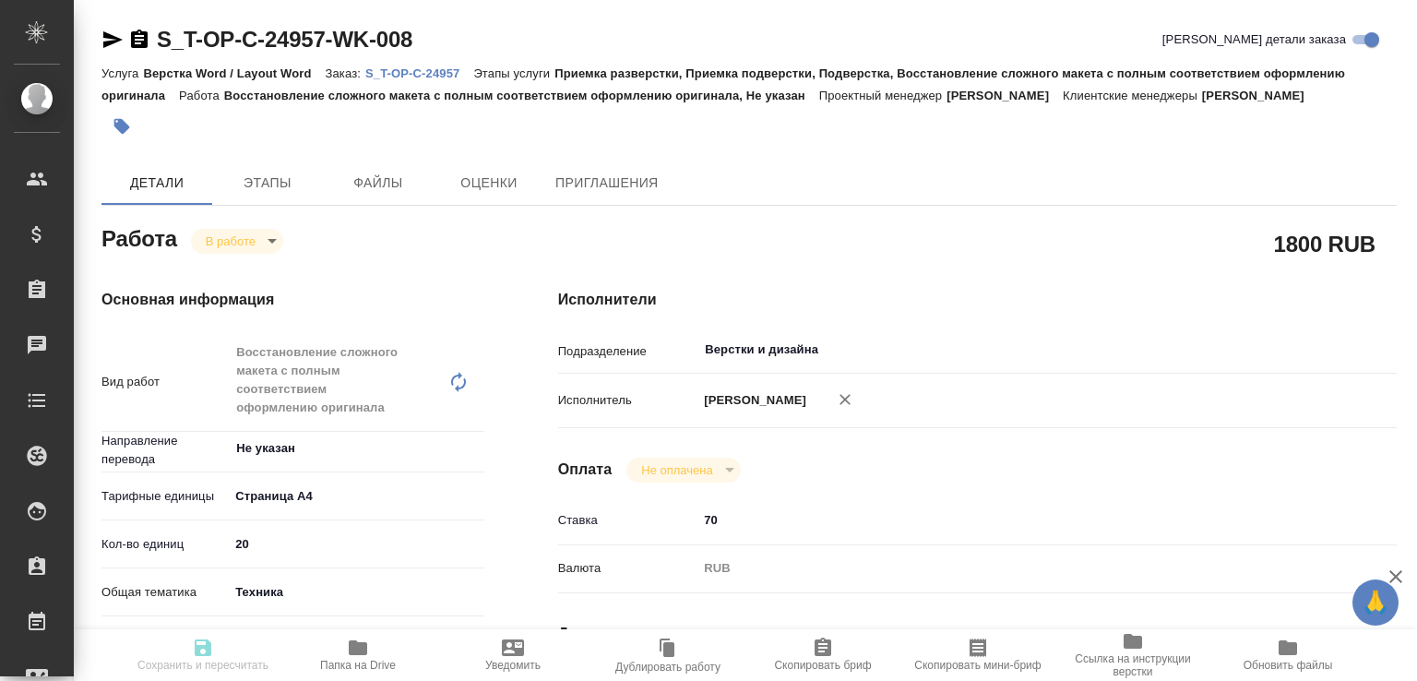
type input "20"
type input "tech"
type input "5f647205b73bc97568ca66bc"
type input "29.08.2025 17:30"
type input "31.08.2025 13:31"
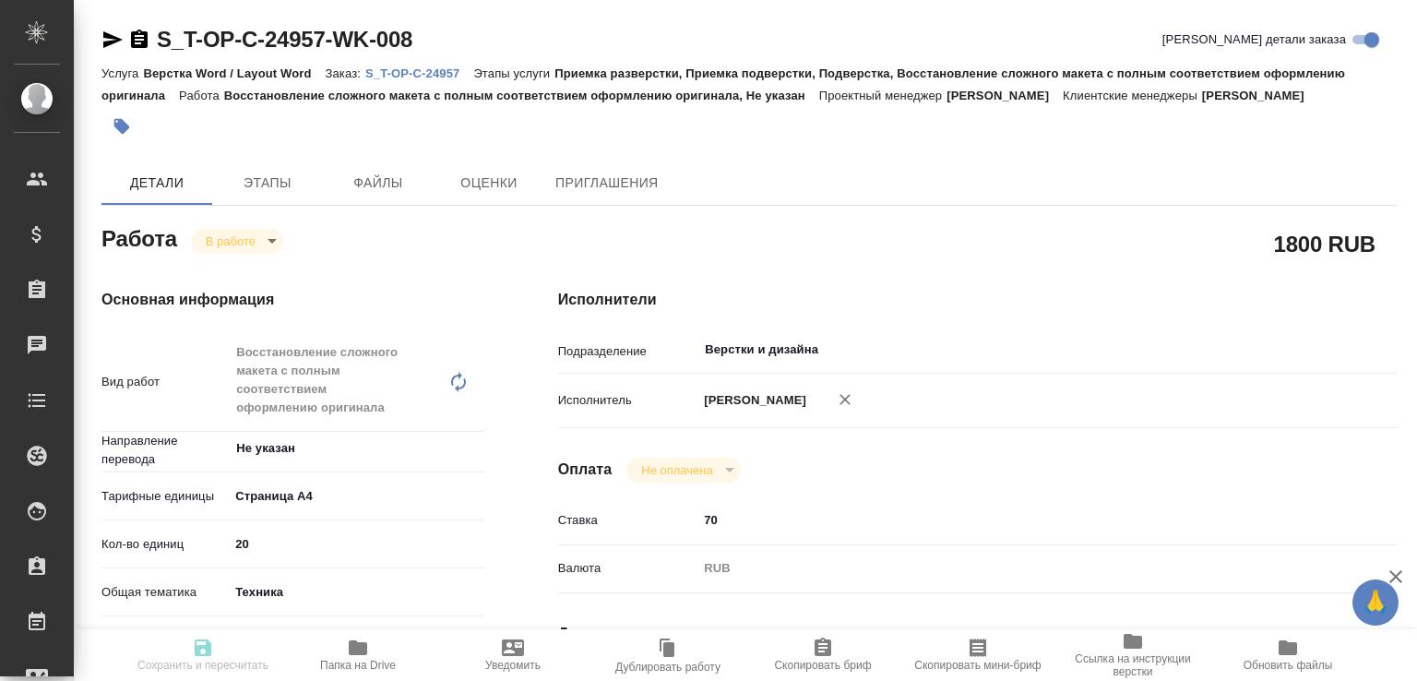
type input "31.08.2025 18:00"
type input "01.09.2025 10:00"
type input "Верстки и дизайна"
type input "notPayed"
type input "70"
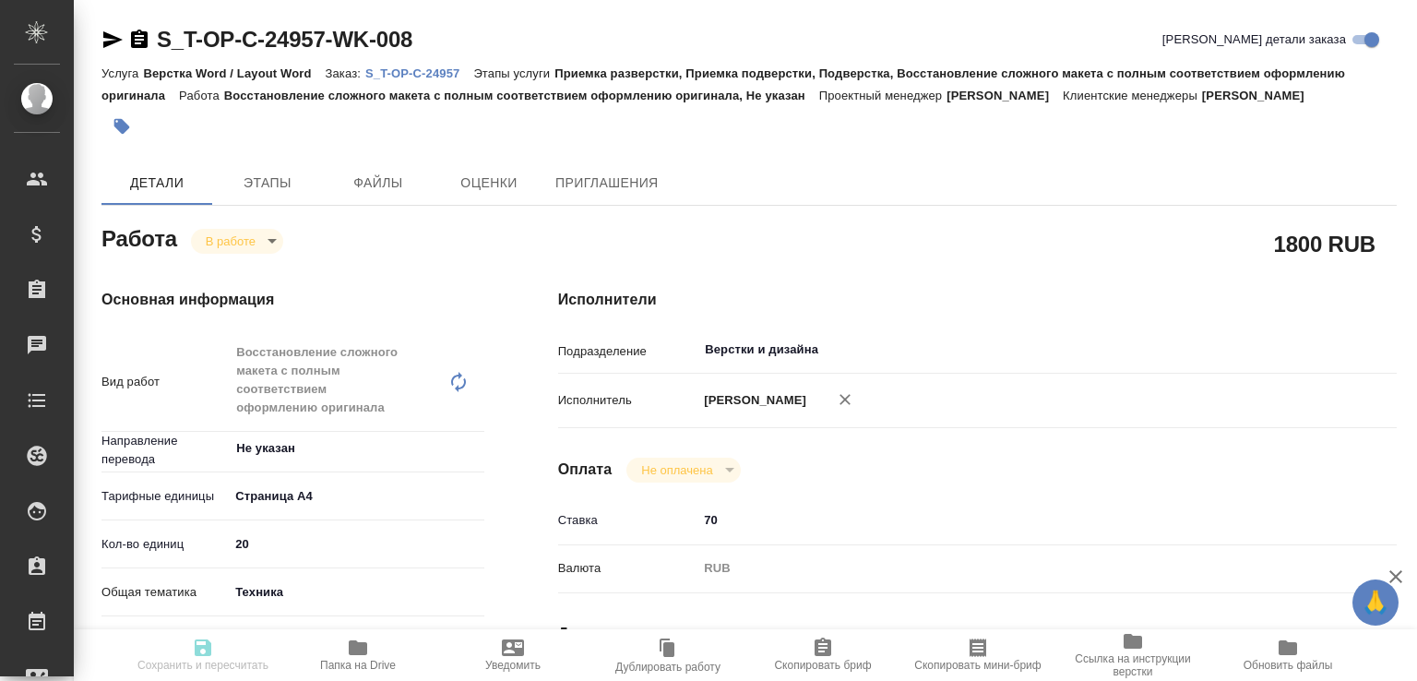
type input "RUB"
type input "[PERSON_NAME]"
type textarea "Нужен только английский Если встретится китайский текст без дубляжа, то его про…"
type textarea "x"
type textarea "/Clients/Т-ОП-С_Русал Глобал Менеджмент/Orders/S_T-OP-C-24957/DTP/S_T-OP-C-2495…"
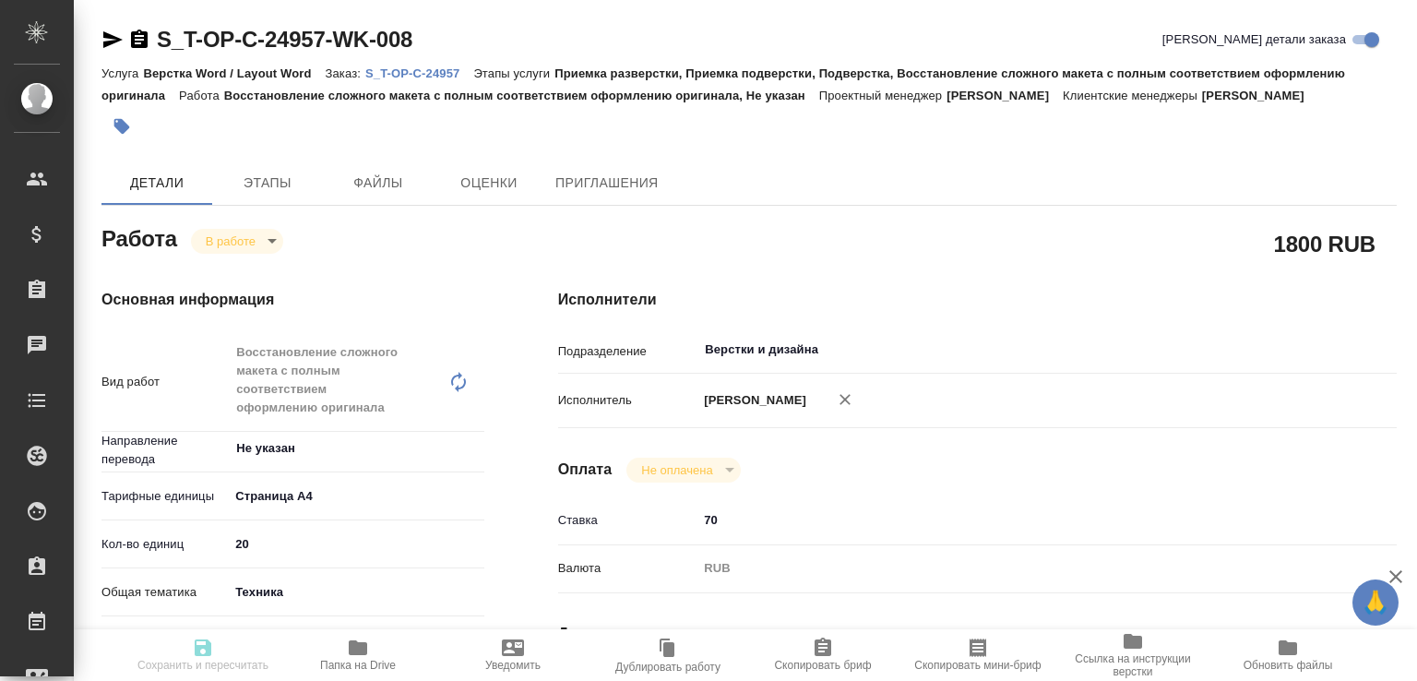
type textarea "x"
type input "S_T-OP-C-24957"
type input "Т-ОП-С-46572"
type input "Верстка Word / Layout Word"
type input "Приемка разверстки, Приемка подверстки, Подверстка, Восстановление сложного мак…"
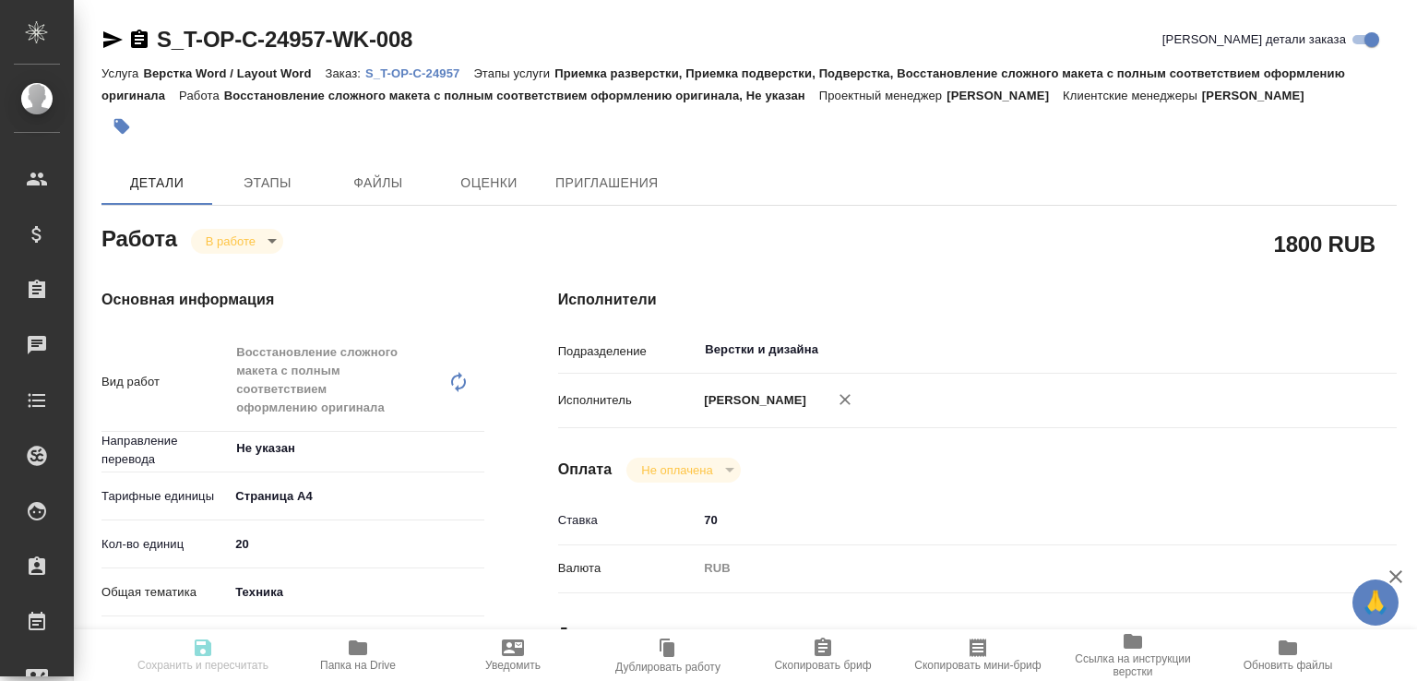
type input "Меньшикова Александра"
type input "[PERSON_NAME]"
type input "/Clients/Т-ОП-С_Русал Глобал Менеджмент/Orders/S_T-OP-C-24957"
type textarea "x"
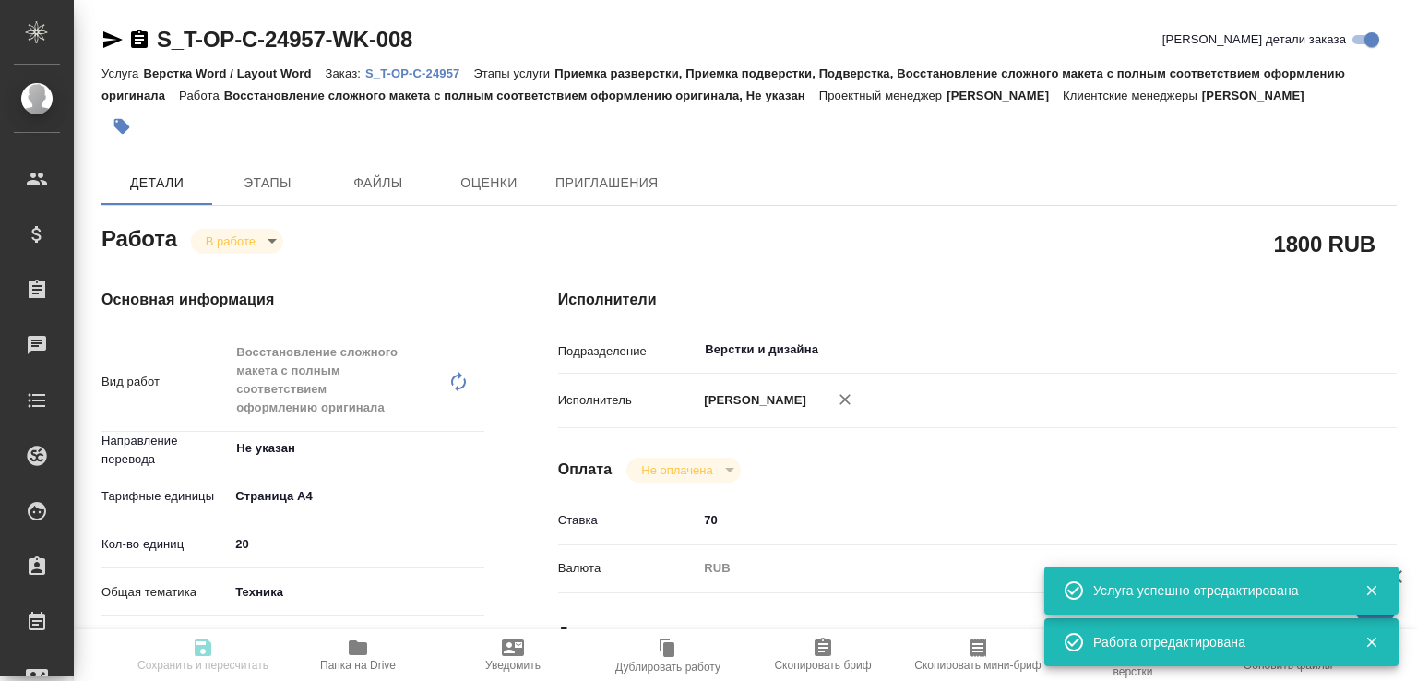
type textarea "x"
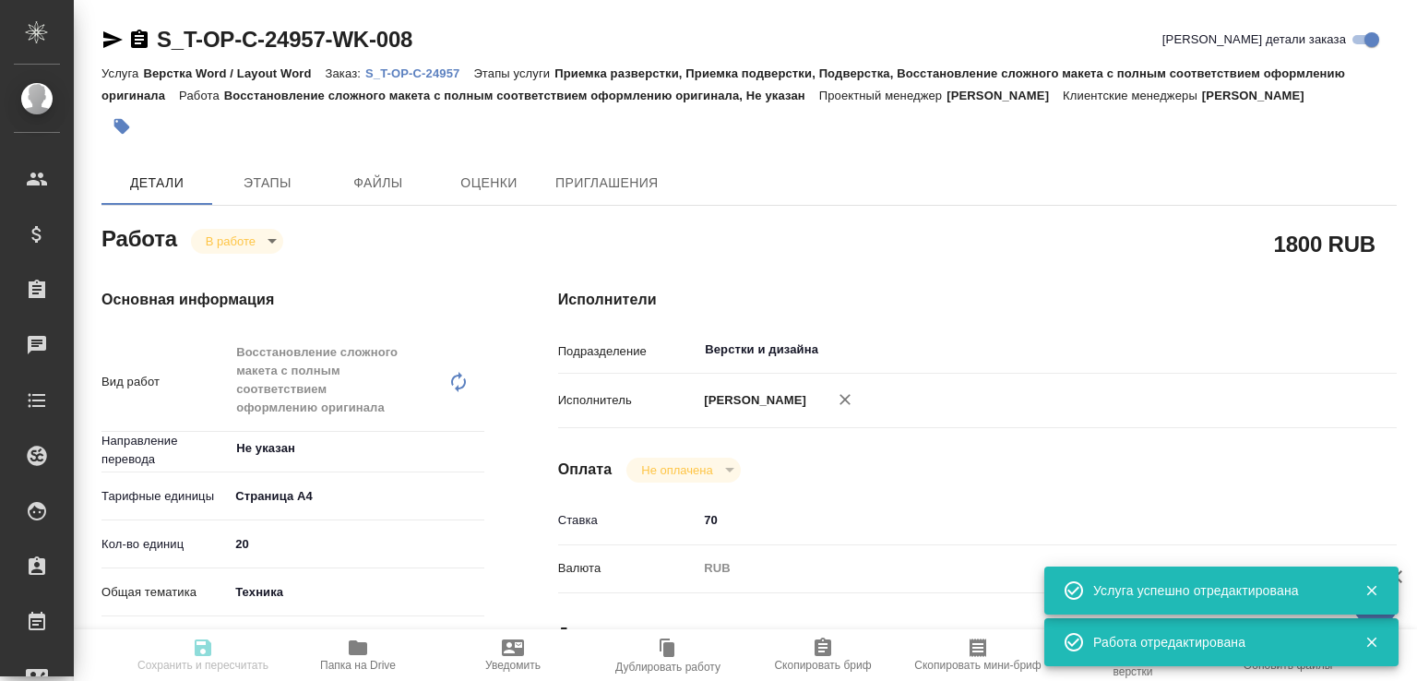
type textarea "x"
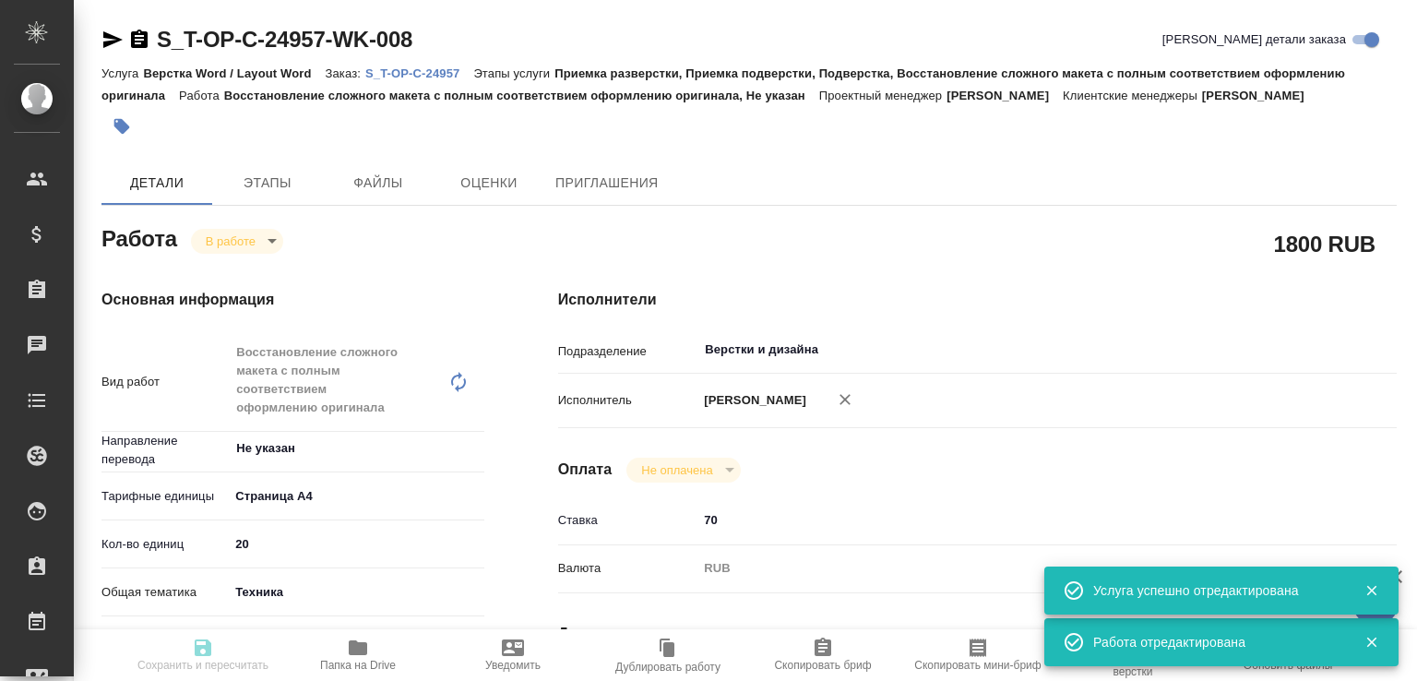
type textarea "x"
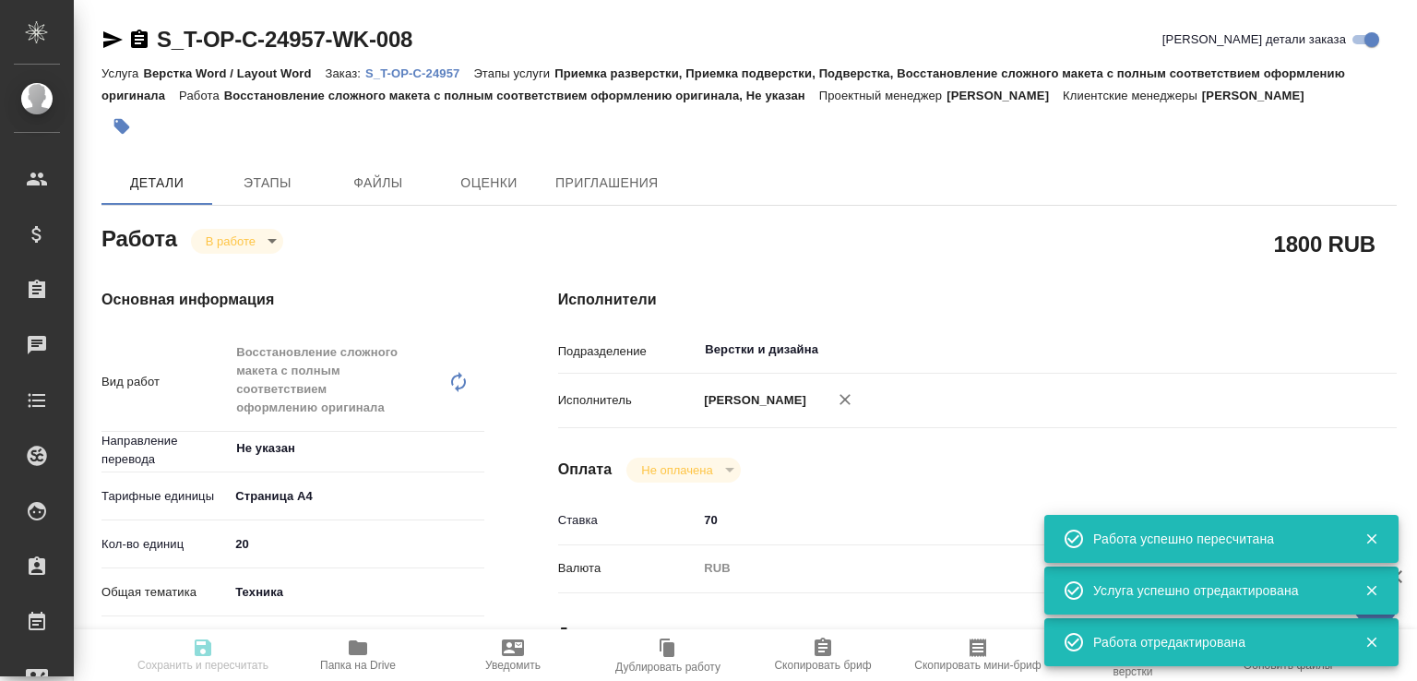
type input "inProgress"
type textarea "Восстановление сложного макета с полным соответствием оформлению оригинала"
type textarea "x"
type input "Не указан"
type input "5f036ec4e16dec2d6b59c8ff"
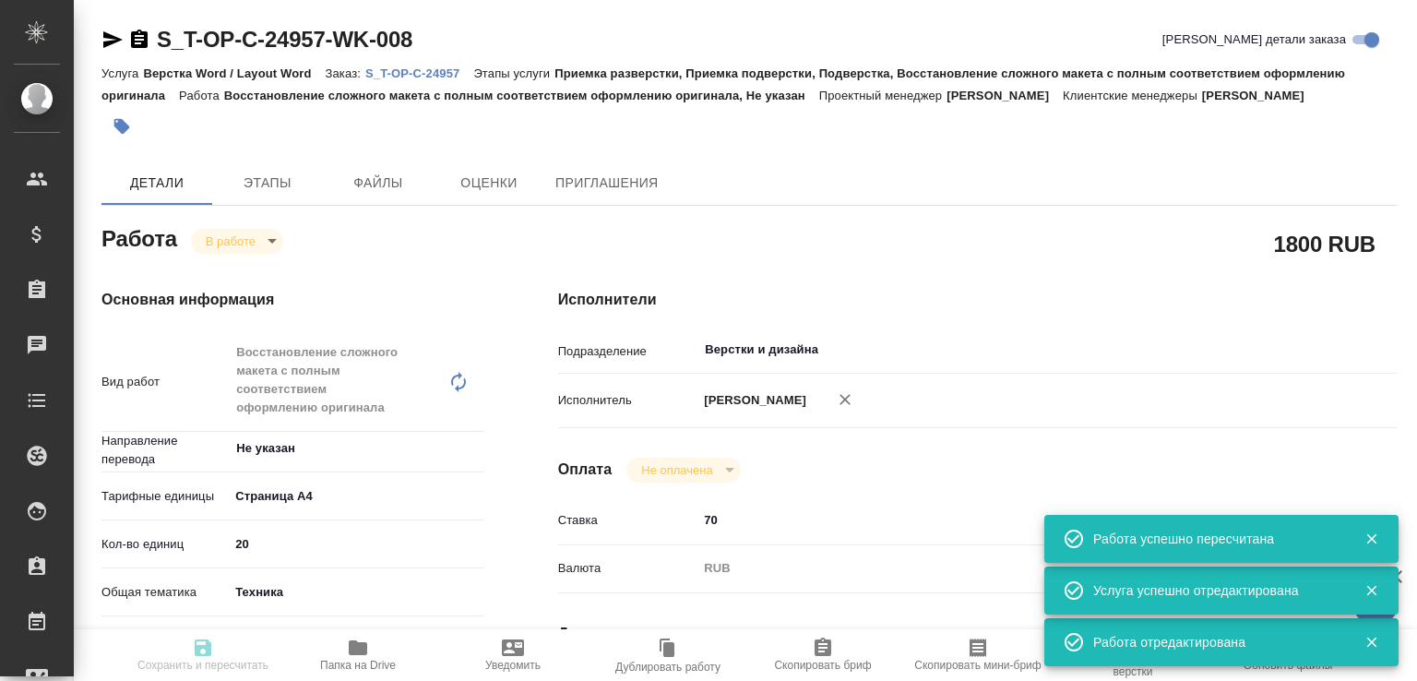
type input "20"
type input "tech"
type input "5f647205b73bc97568ca66bc"
type input "29.08.2025 17:30"
type input "31.08.2025 13:31"
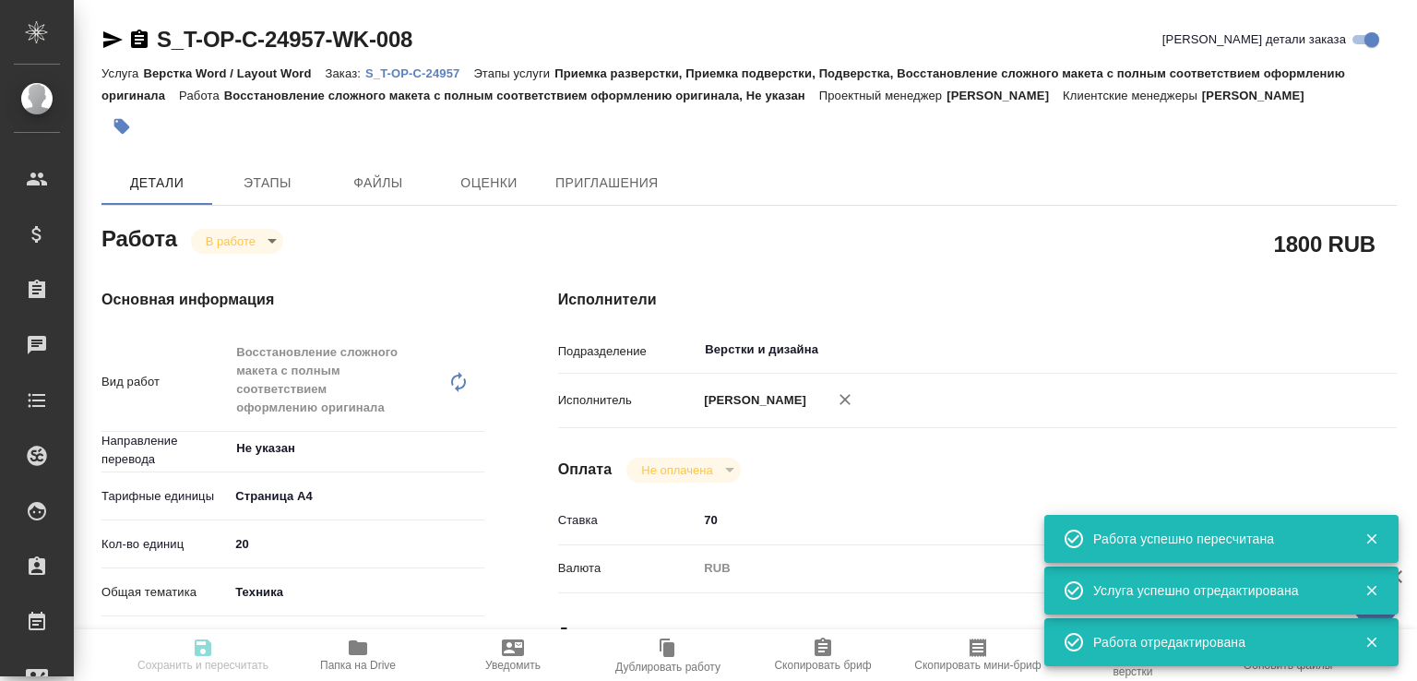
type input "31.08.2025 18:00"
type input "01.09.2025 10:00"
type input "Верстки и дизайна"
type input "notPayed"
type input "70"
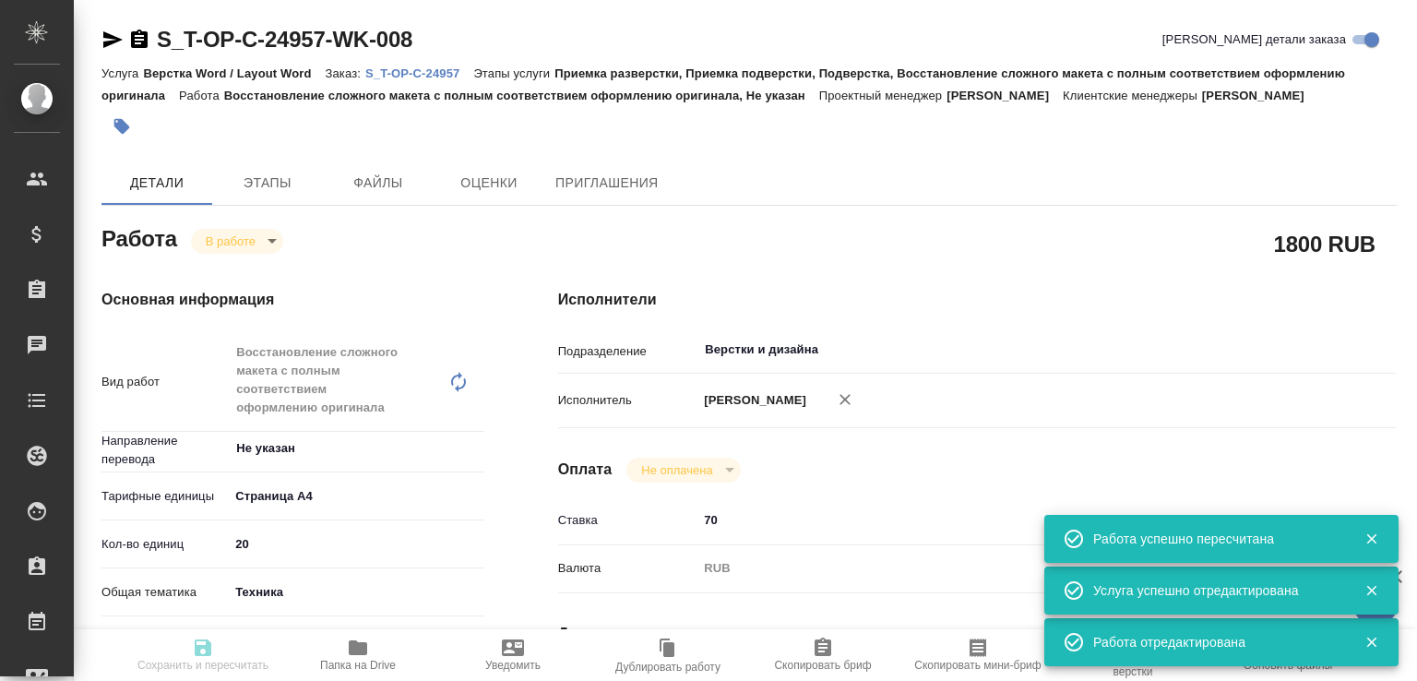
type input "RUB"
type input "[PERSON_NAME]"
type textarea "Нужен только английский Если встретится китайский текст без дубляжа, то его про…"
type textarea "x"
type textarea "/Clients/Т-ОП-С_Русал Глобал Менеджмент/Orders/S_T-OP-C-24957/DTP/S_T-OP-C-2495…"
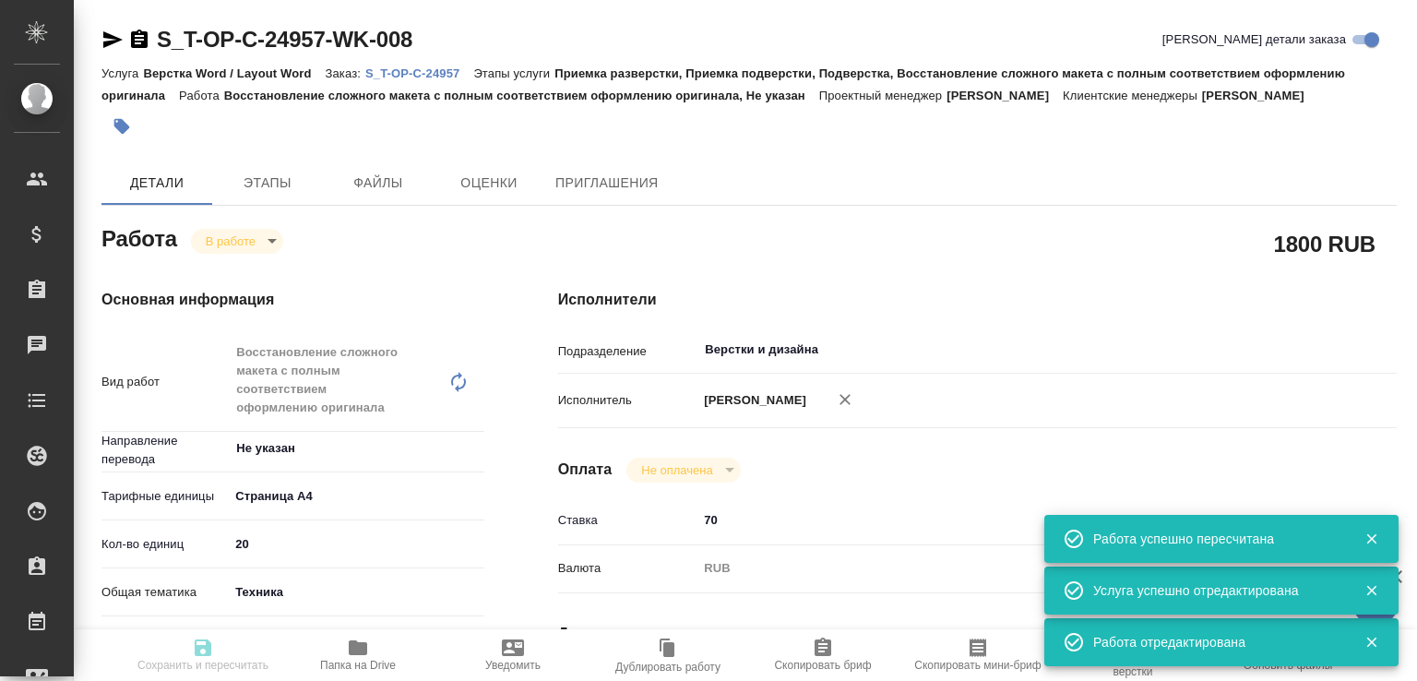
type textarea "x"
type input "S_T-OP-C-24957"
type input "Т-ОП-С-46572"
type input "Верстка Word / Layout Word"
type input "Приемка разверстки, Приемка подверстки, Подверстка, Восстановление сложного мак…"
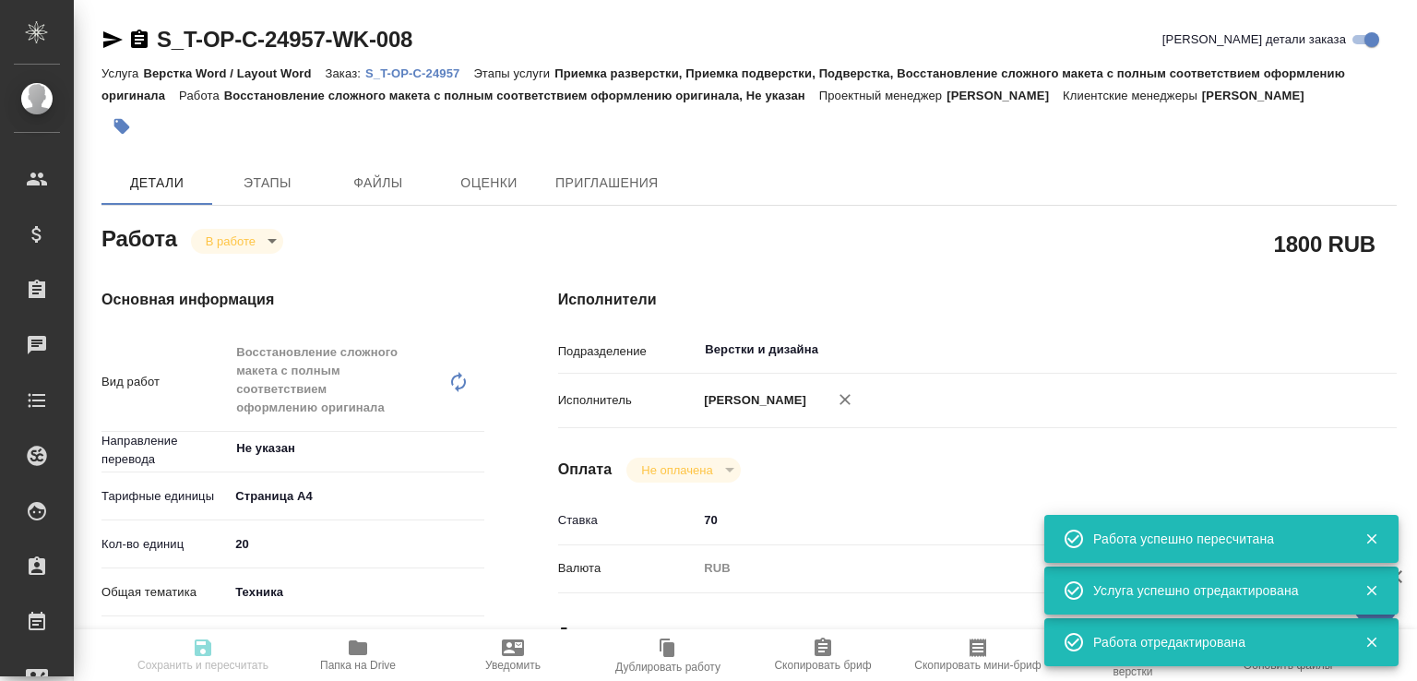
type input "Меньшикова Александра"
type input "[PERSON_NAME]"
type input "/Clients/Т-ОП-С_Русал Глобал Менеджмент/Orders/S_T-OP-C-24957"
type textarea "x"
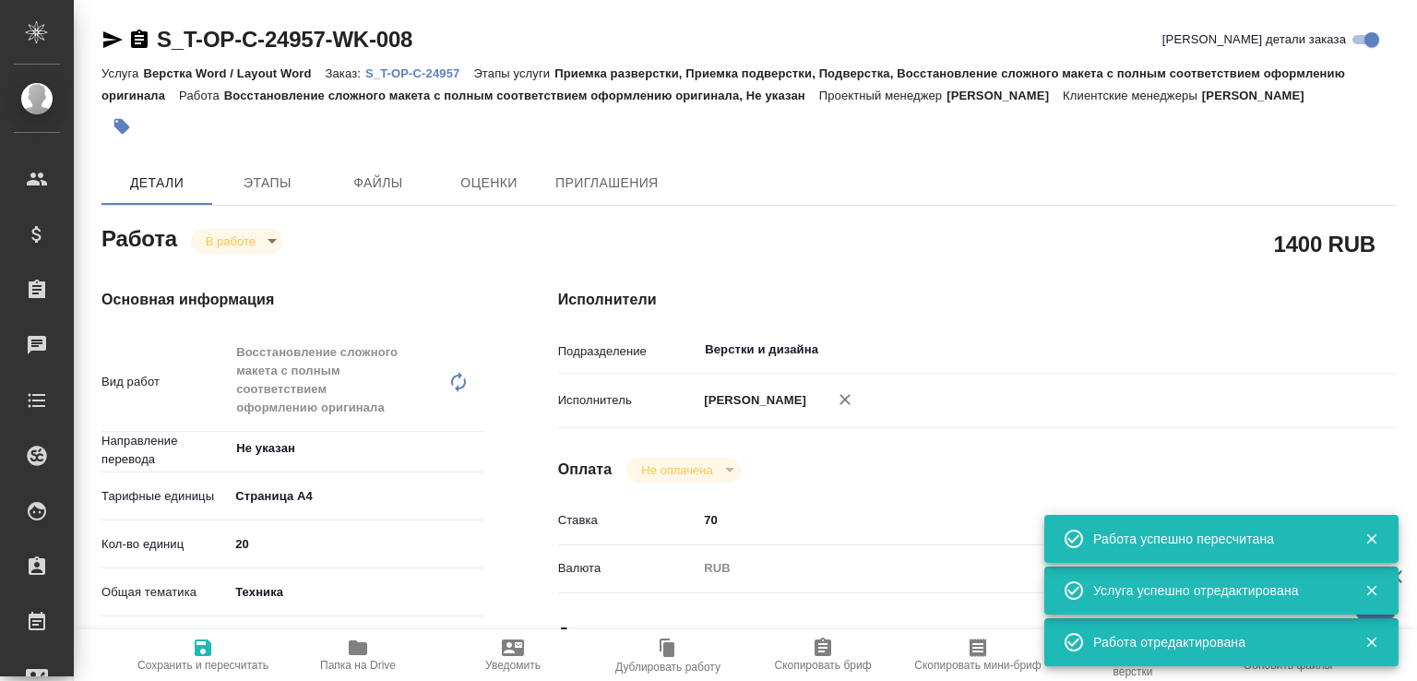
type textarea "x"
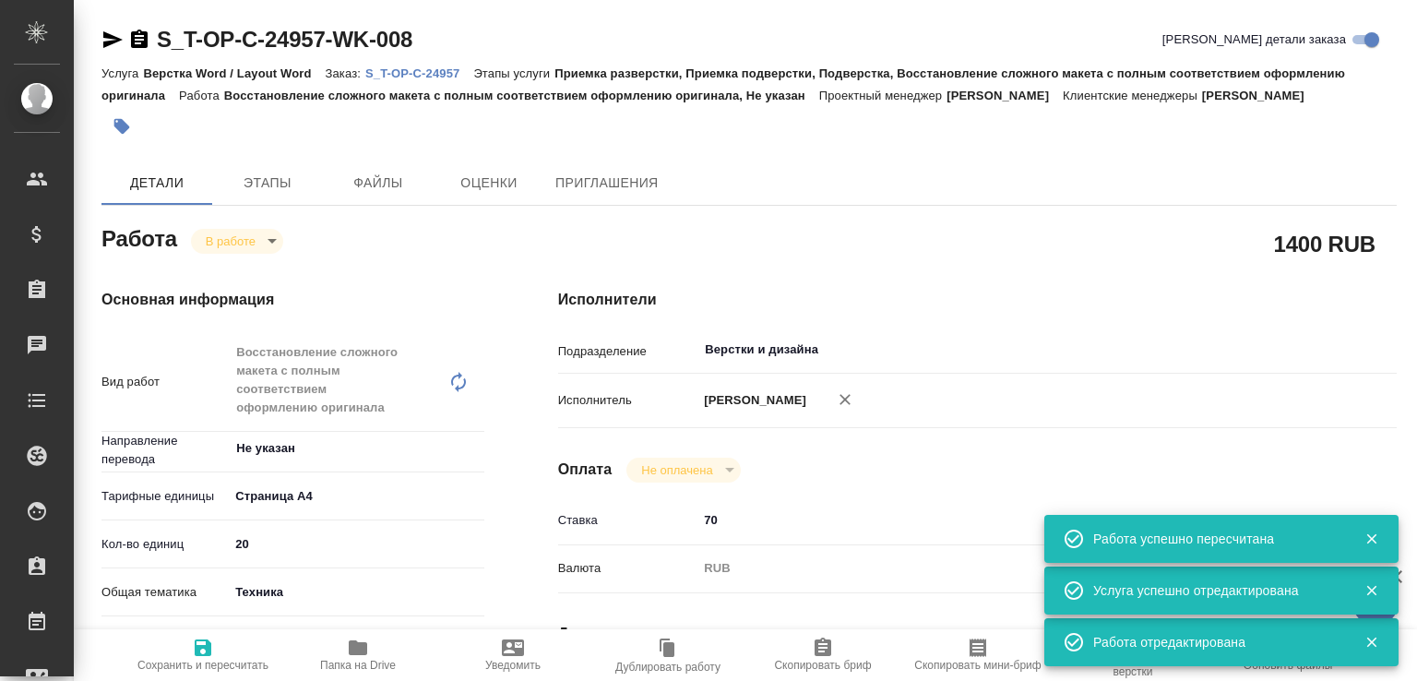
type textarea "x"
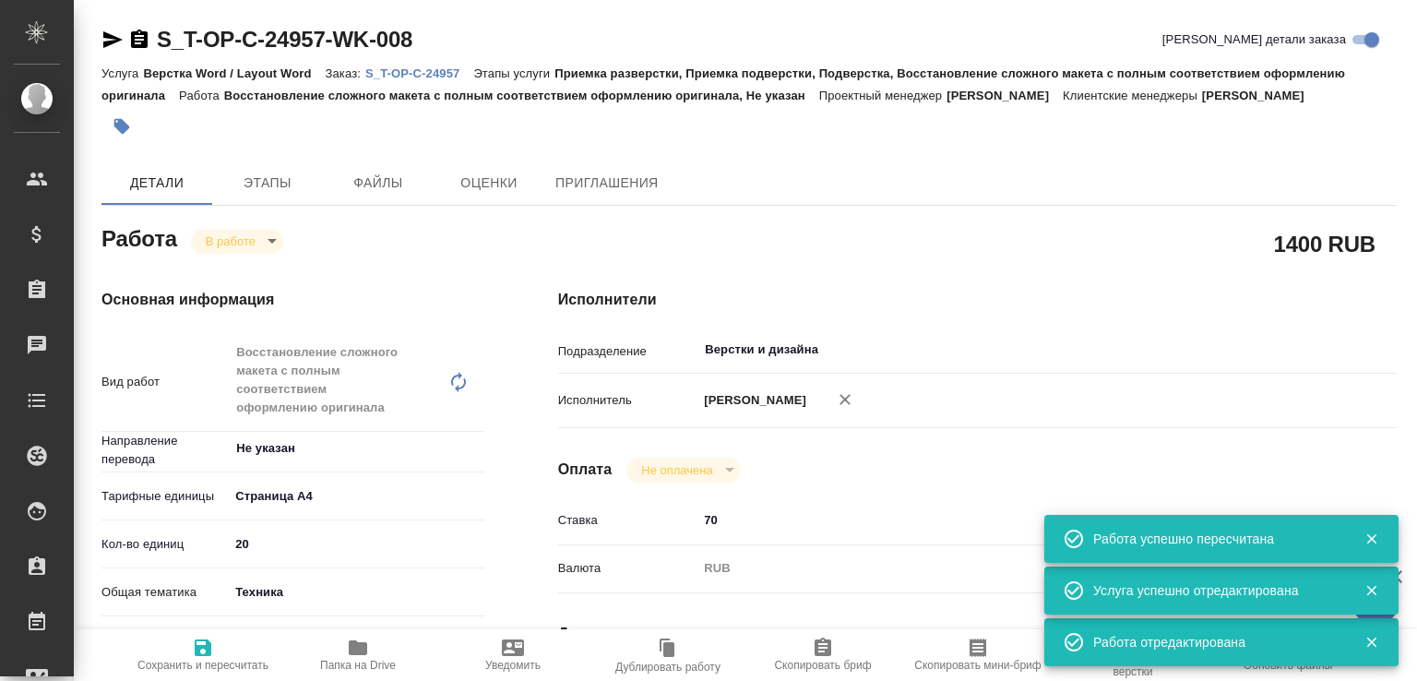
click at [115, 42] on icon "button" at bounding box center [112, 39] width 19 height 17
type textarea "x"
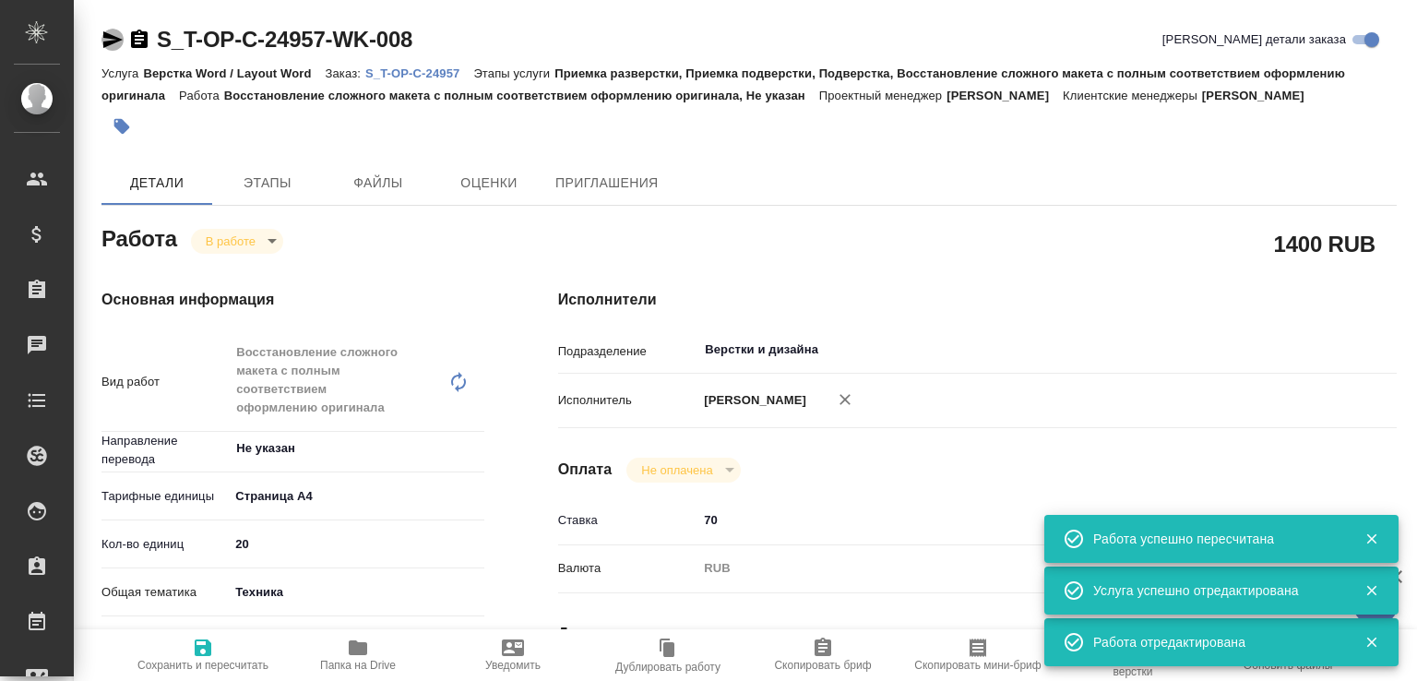
type textarea "x"
